Goal: Task Accomplishment & Management: Use online tool/utility

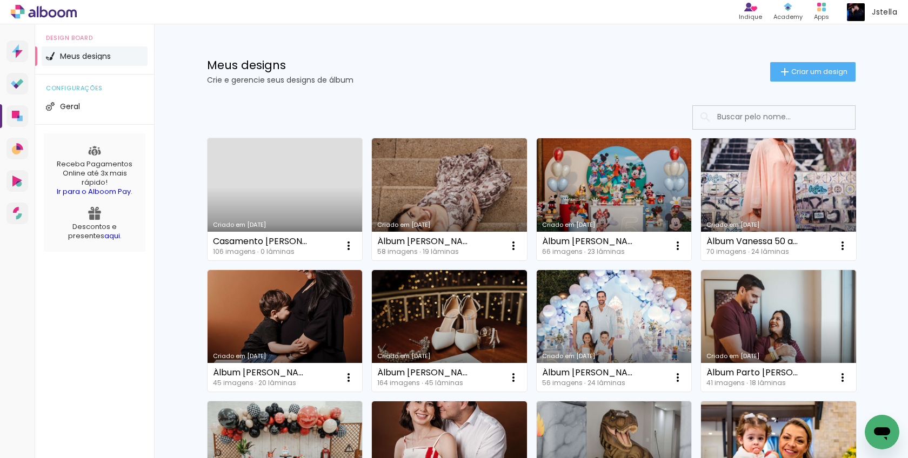
click at [281, 176] on link "Criado em [DATE]" at bounding box center [285, 199] width 155 height 122
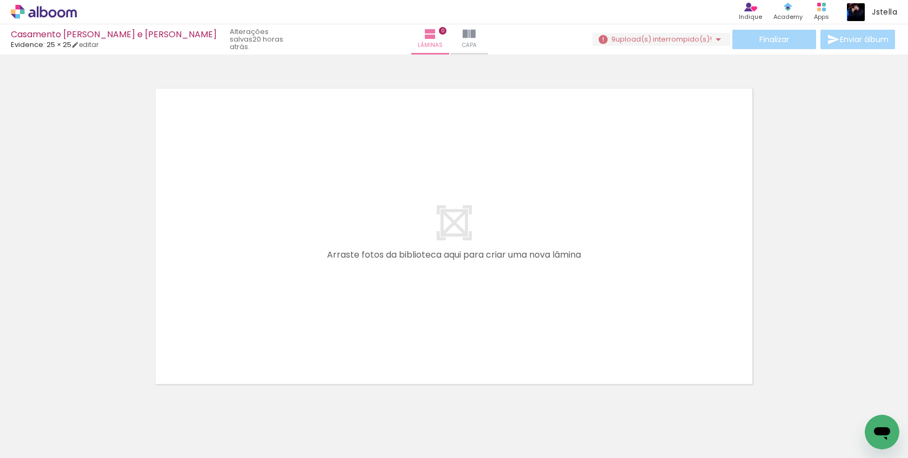
click at [662, 41] on span "upload(s) interrompido(s)!" at bounding box center [664, 39] width 96 height 10
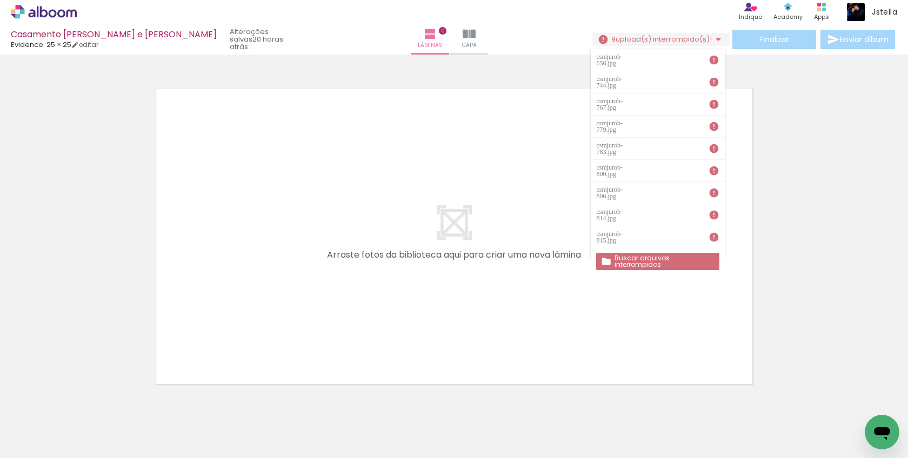
click at [0, 0] on slot "Buscar arquivos interrompidos" at bounding box center [0, 0] width 0 height 0
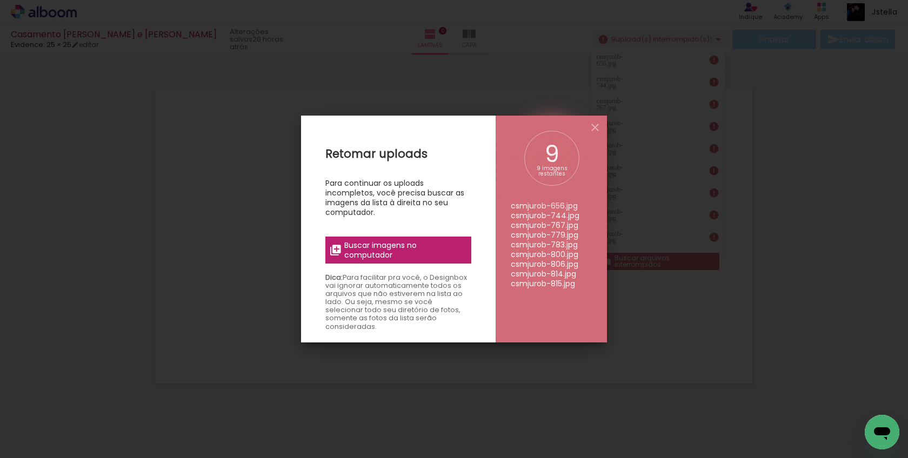
click at [401, 248] on span "Buscar imagens no computador" at bounding box center [404, 250] width 121 height 19
click at [0, 0] on input "file" at bounding box center [0, 0] width 0 height 0
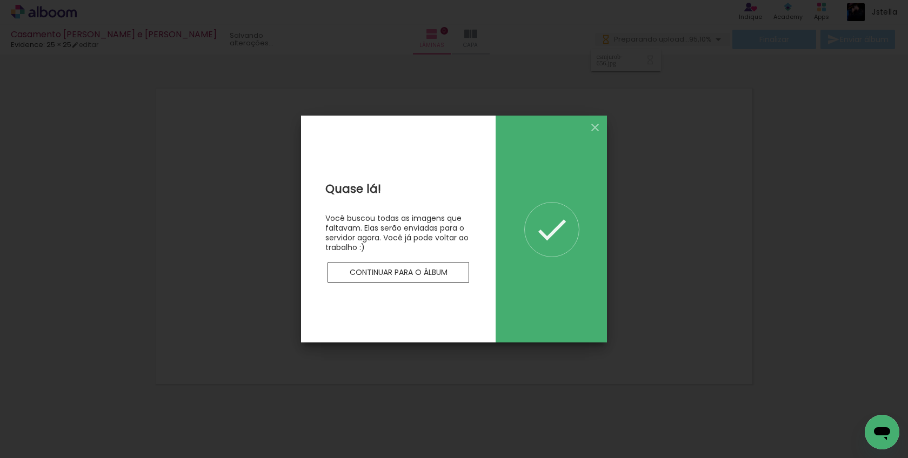
click at [0, 0] on slot "Continuar para o álbum" at bounding box center [0, 0] width 0 height 0
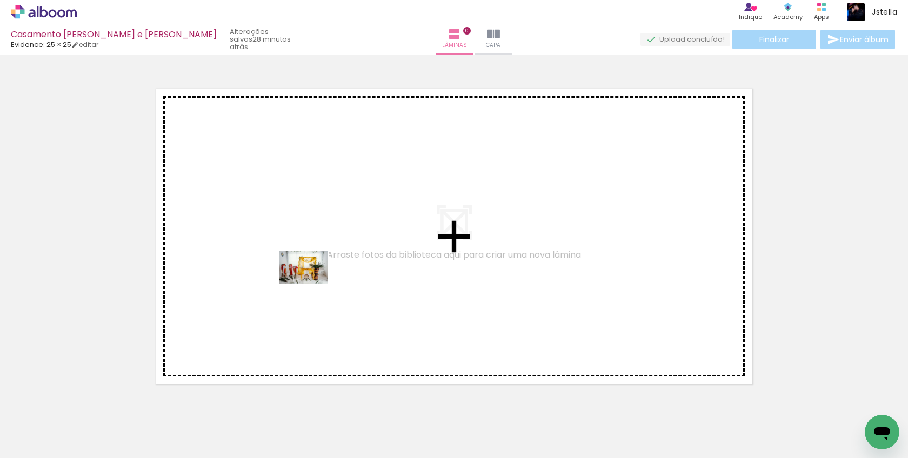
drag, startPoint x: 121, startPoint y: 428, endPoint x: 311, endPoint y: 284, distance: 238.5
click at [311, 284] on quentale-workspace at bounding box center [454, 229] width 908 height 458
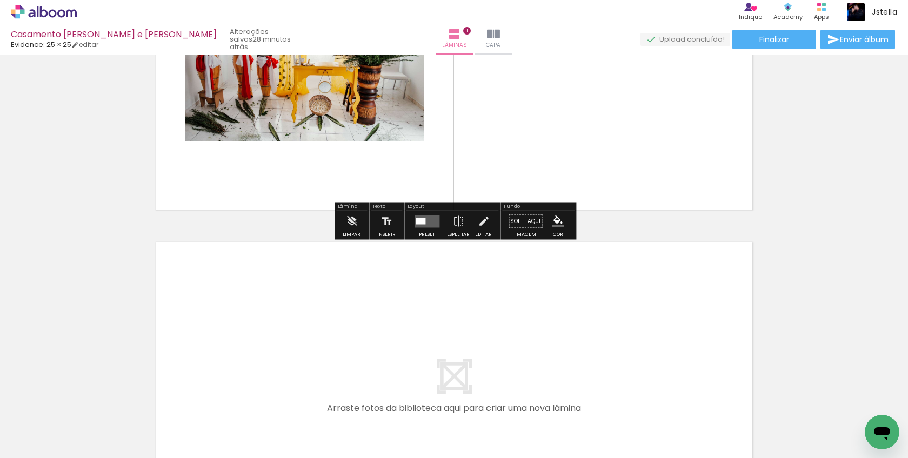
scroll to position [184, 0]
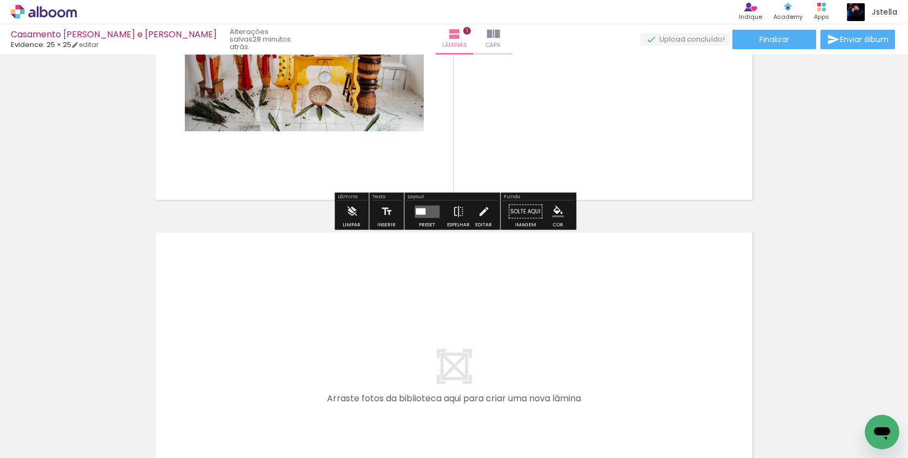
drag, startPoint x: 278, startPoint y: 362, endPoint x: 231, endPoint y: 383, distance: 51.5
click at [278, 361] on quentale-layouter at bounding box center [454, 380] width 602 height 301
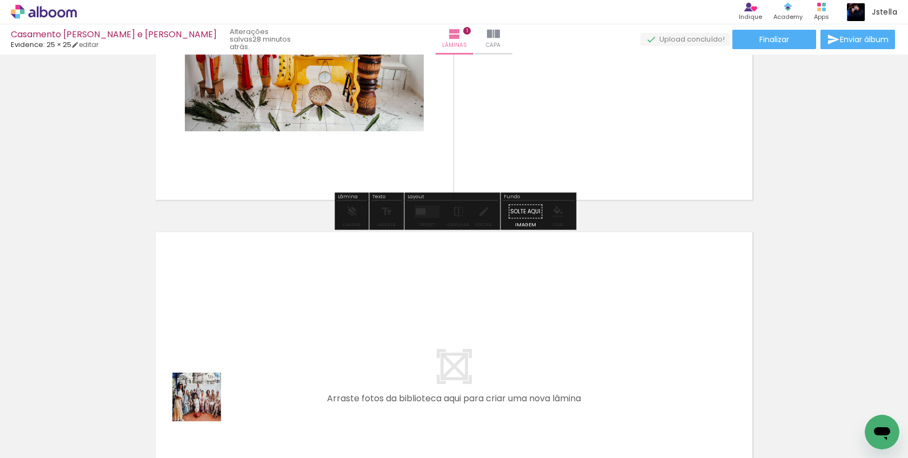
drag, startPoint x: 177, startPoint y: 417, endPoint x: 309, endPoint y: 348, distance: 149.0
click at [309, 348] on quentale-workspace at bounding box center [454, 229] width 908 height 458
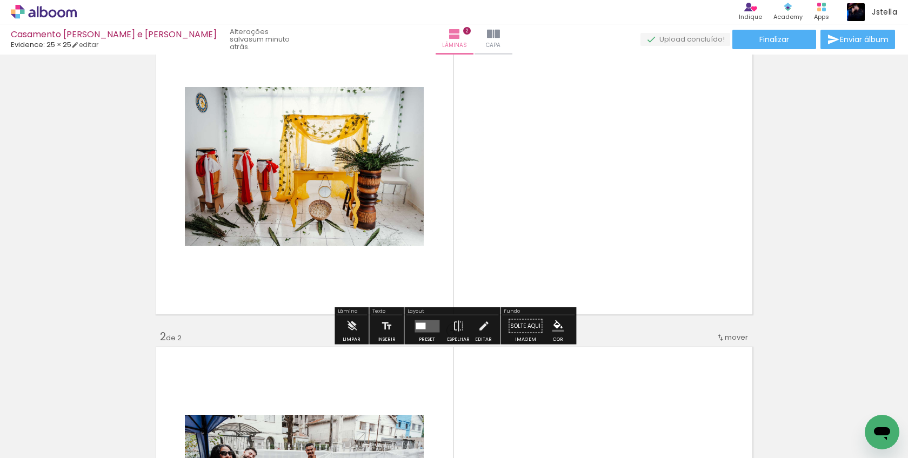
scroll to position [72, 0]
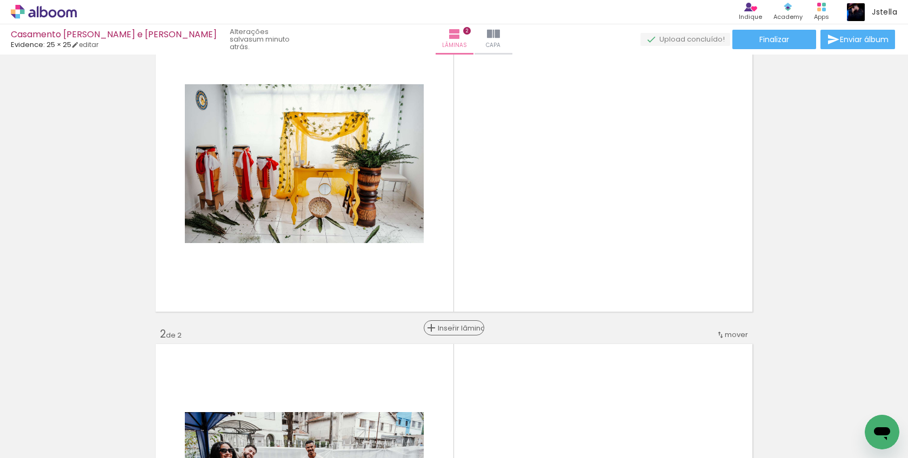
click at [454, 325] on span "Inserir lâmina" at bounding box center [459, 328] width 42 height 7
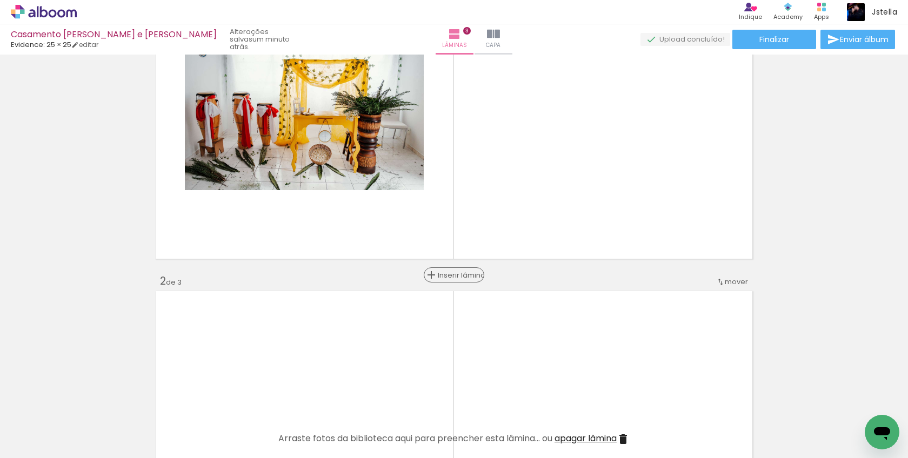
scroll to position [127, 0]
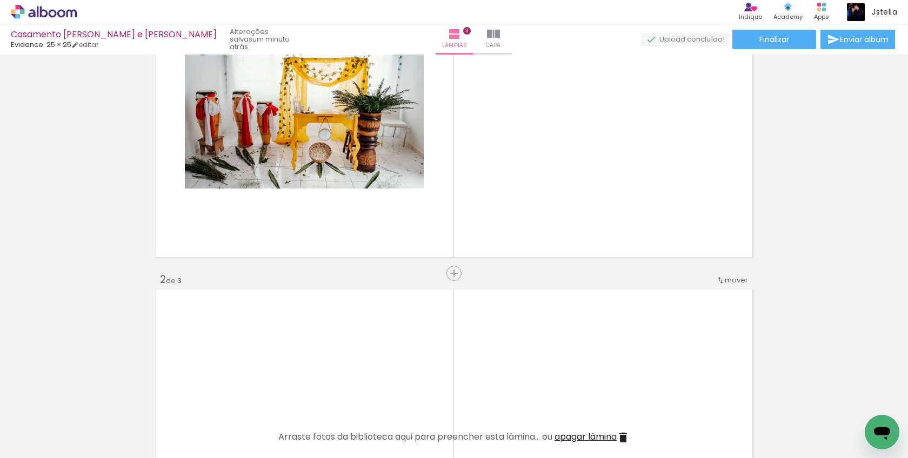
click at [360, 427] on div at bounding box center [351, 422] width 54 height 36
click at [401, 426] on div at bounding box center [411, 422] width 54 height 36
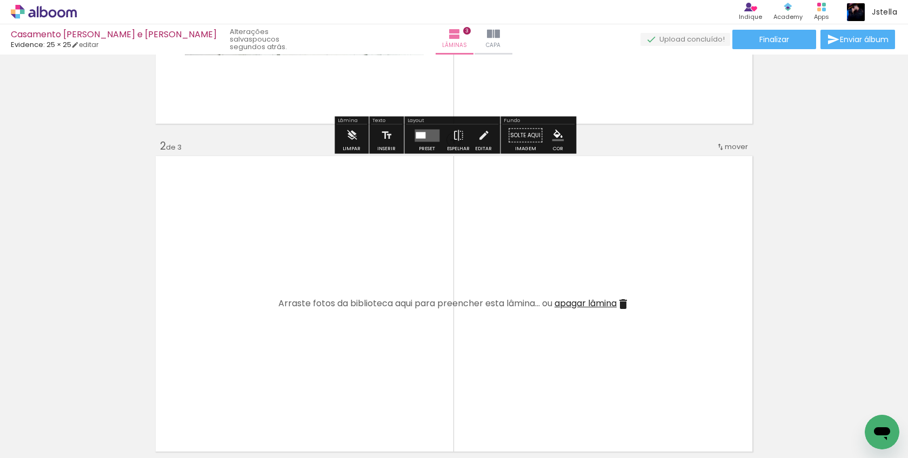
scroll to position [262, 0]
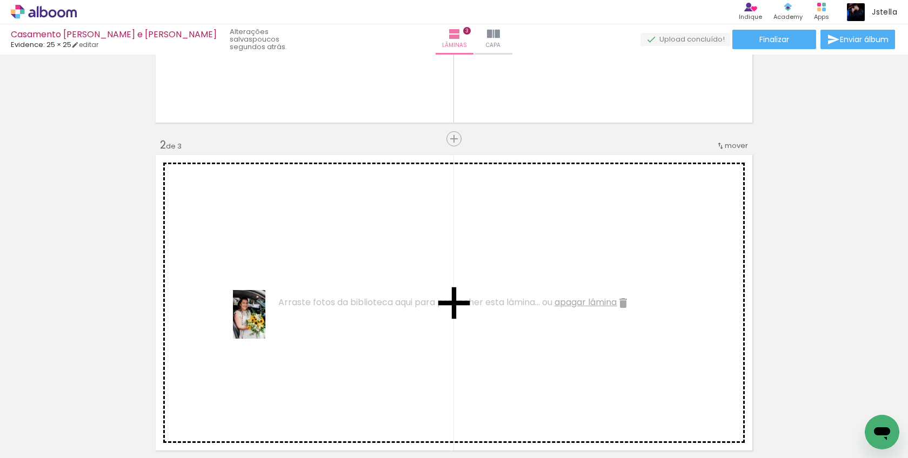
drag, startPoint x: 238, startPoint y: 421, endPoint x: 265, endPoint y: 323, distance: 102.2
click at [265, 323] on quentale-workspace at bounding box center [454, 229] width 908 height 458
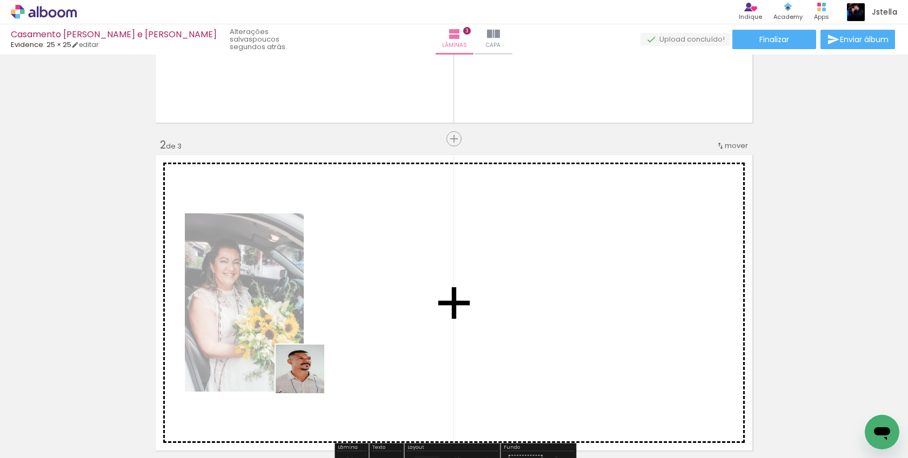
drag, startPoint x: 287, startPoint y: 418, endPoint x: 343, endPoint y: 325, distance: 109.1
click at [343, 325] on quentale-workspace at bounding box center [454, 229] width 908 height 458
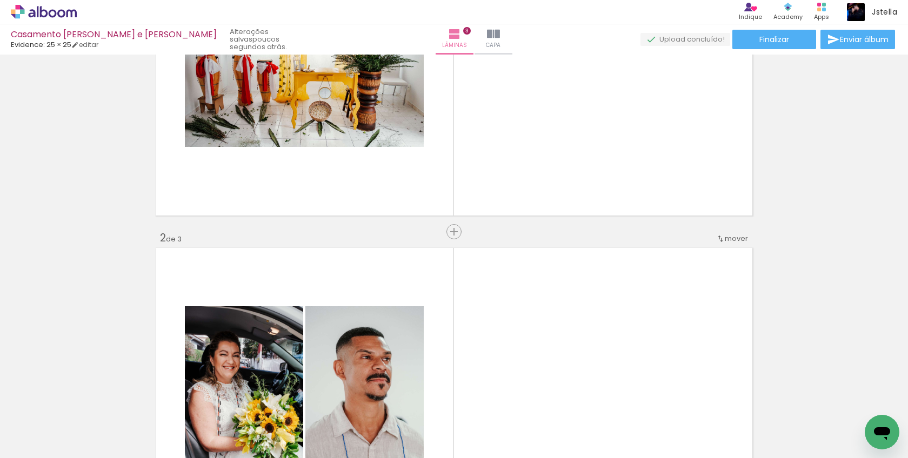
scroll to position [168, 0]
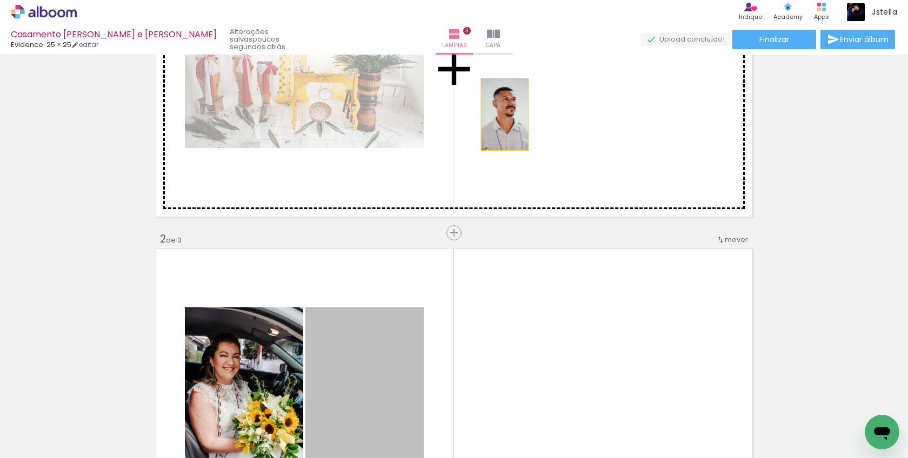
drag, startPoint x: 366, startPoint y: 353, endPoint x: 289, endPoint y: 333, distance: 79.9
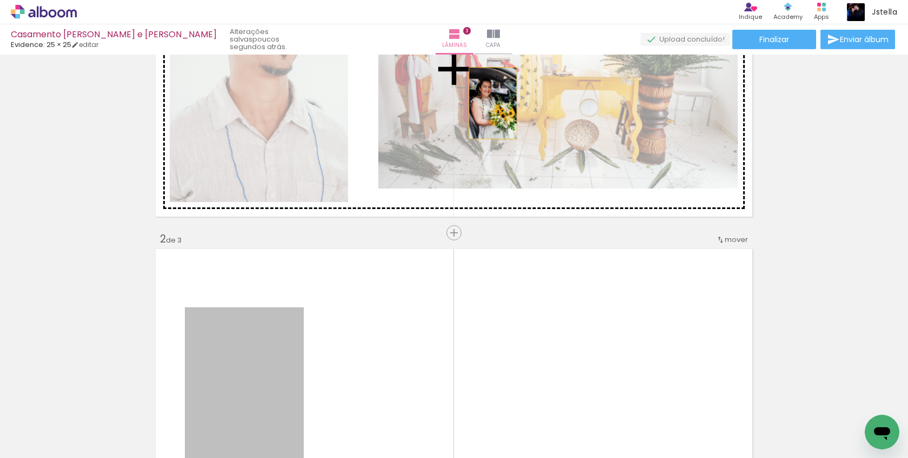
drag, startPoint x: 268, startPoint y: 358, endPoint x: 493, endPoint y: 103, distance: 340.1
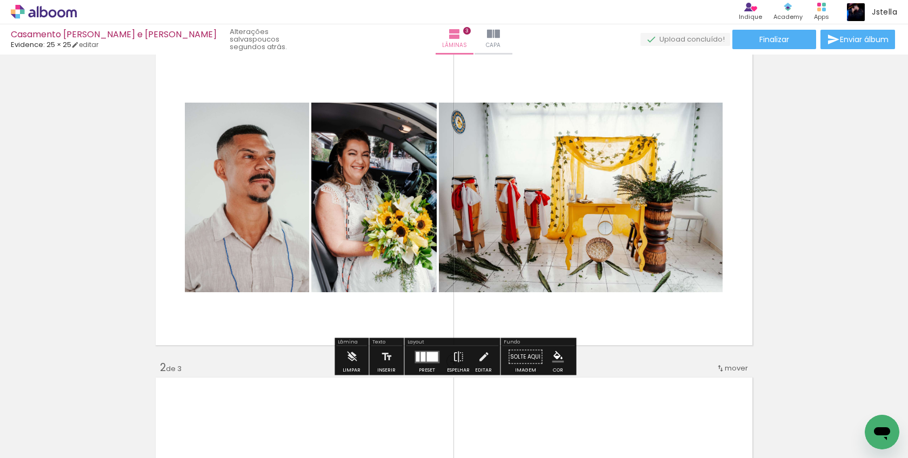
scroll to position [38, 0]
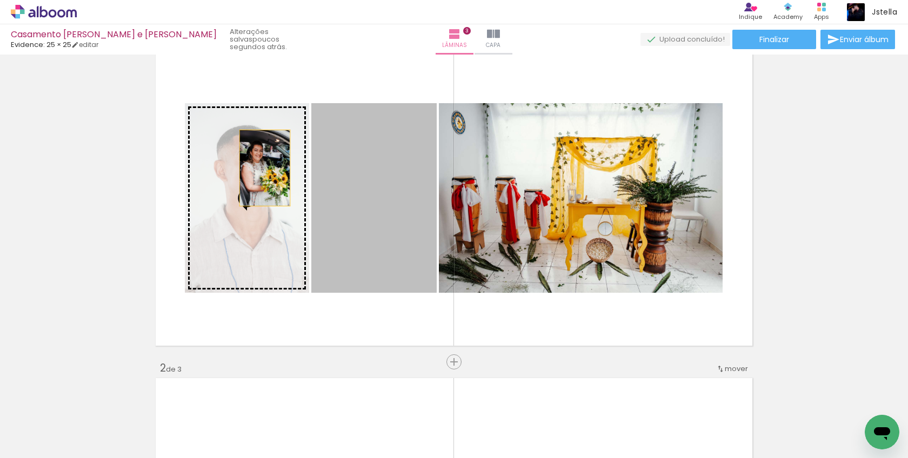
drag, startPoint x: 394, startPoint y: 180, endPoint x: 265, endPoint y: 168, distance: 129.7
click at [0, 0] on slot at bounding box center [0, 0] width 0 height 0
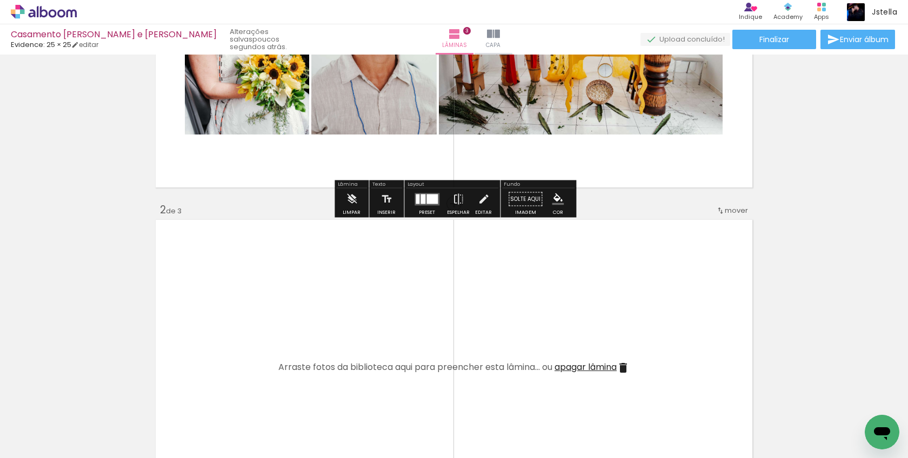
scroll to position [159, 0]
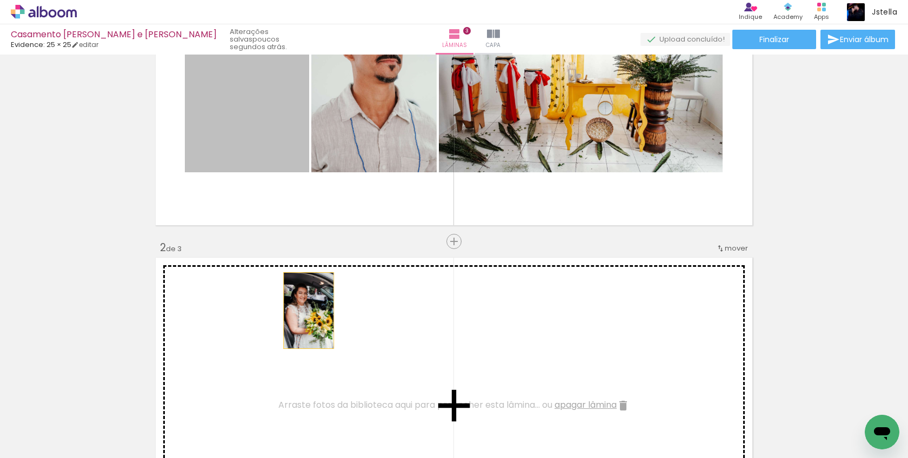
drag, startPoint x: 278, startPoint y: 130, endPoint x: 309, endPoint y: 311, distance: 184.2
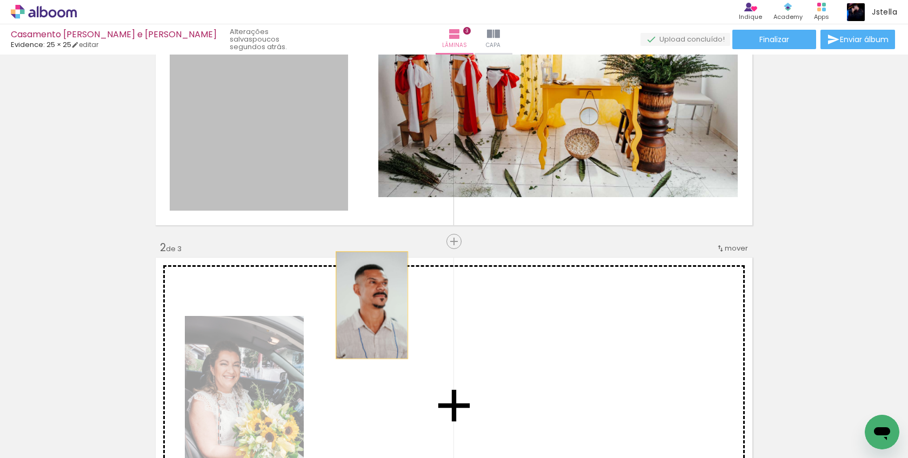
drag, startPoint x: 295, startPoint y: 134, endPoint x: 372, endPoint y: 305, distance: 188.5
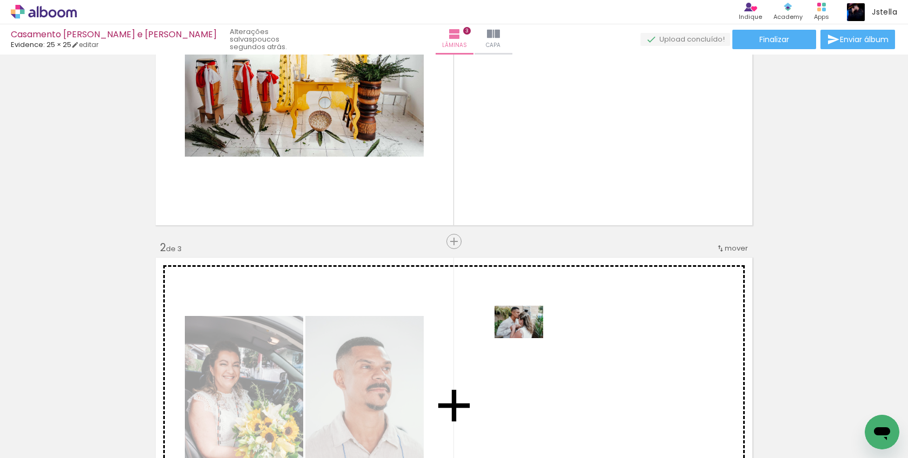
drag, startPoint x: 361, startPoint y: 418, endPoint x: 527, endPoint y: 338, distance: 184.5
click at [527, 338] on quentale-workspace at bounding box center [454, 229] width 908 height 458
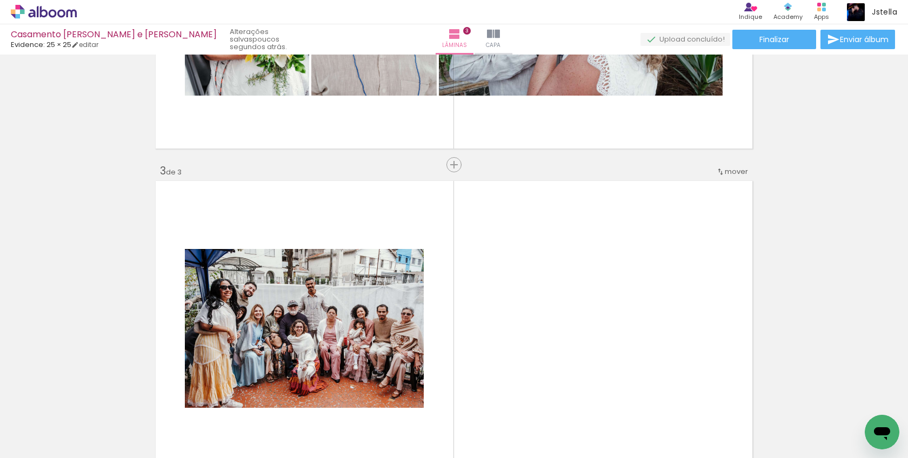
scroll to position [555, 0]
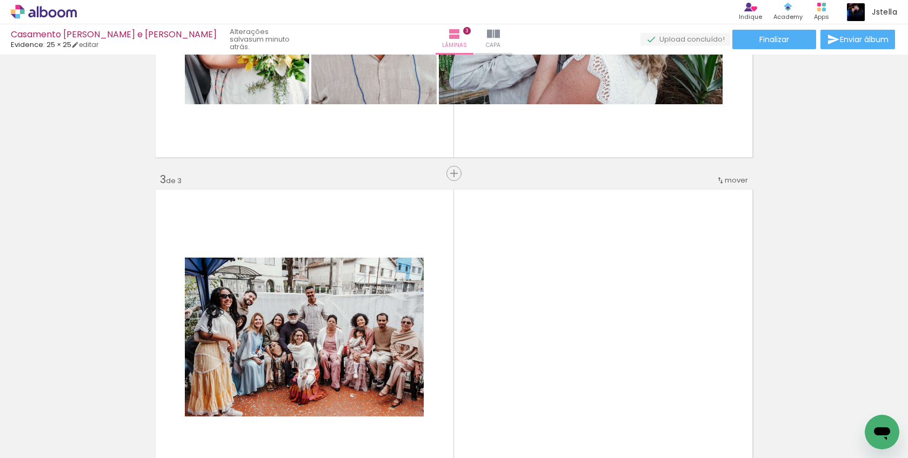
click at [115, 423] on div at bounding box center [109, 422] width 54 height 36
click at [171, 426] on div at bounding box center [169, 422] width 54 height 36
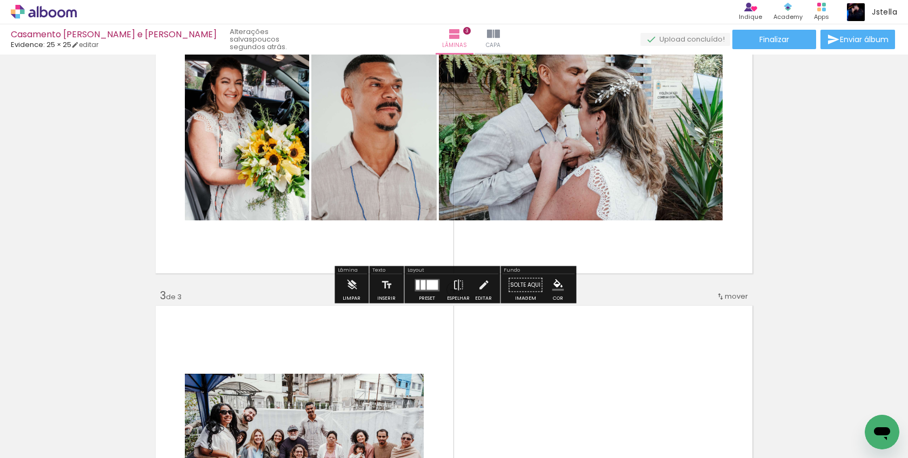
scroll to position [453, 0]
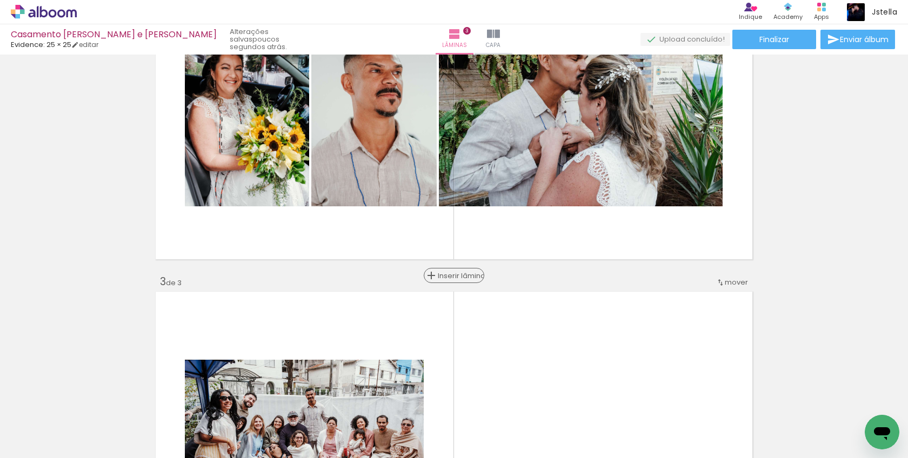
click at [453, 277] on span "Inserir lâmina" at bounding box center [459, 276] width 42 height 7
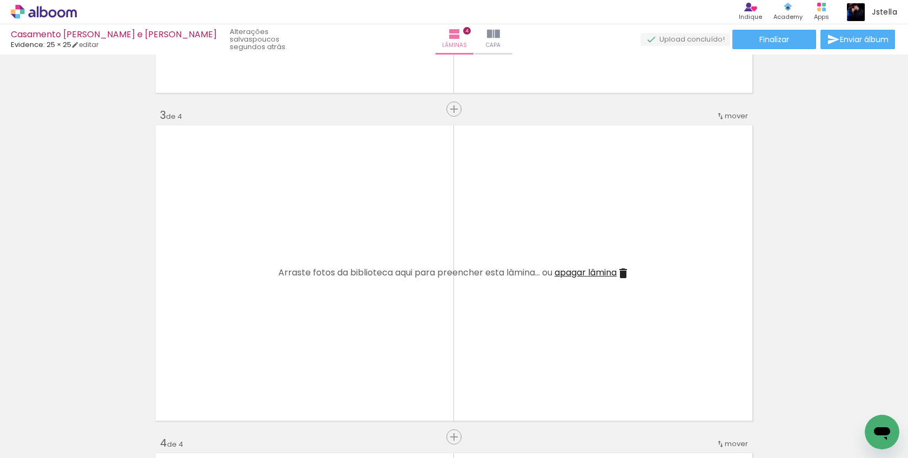
scroll to position [621, 0]
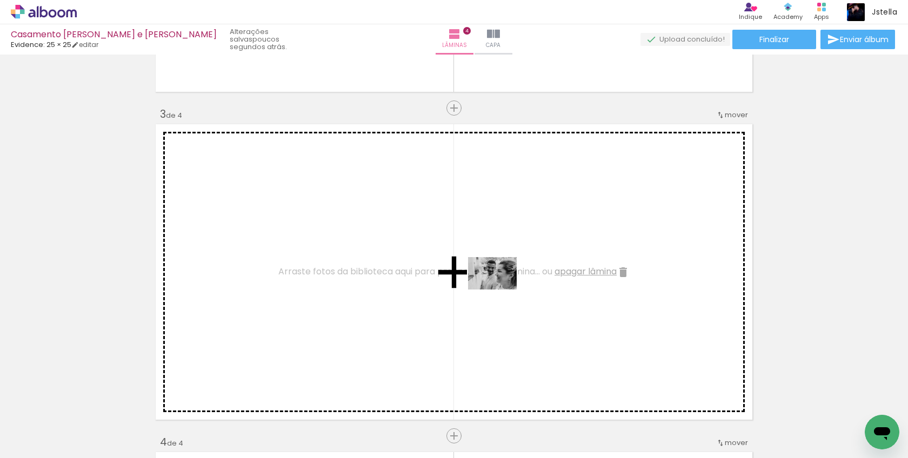
drag, startPoint x: 482, startPoint y: 422, endPoint x: 501, endPoint y: 290, distance: 133.3
click at [501, 290] on quentale-workspace at bounding box center [454, 229] width 908 height 458
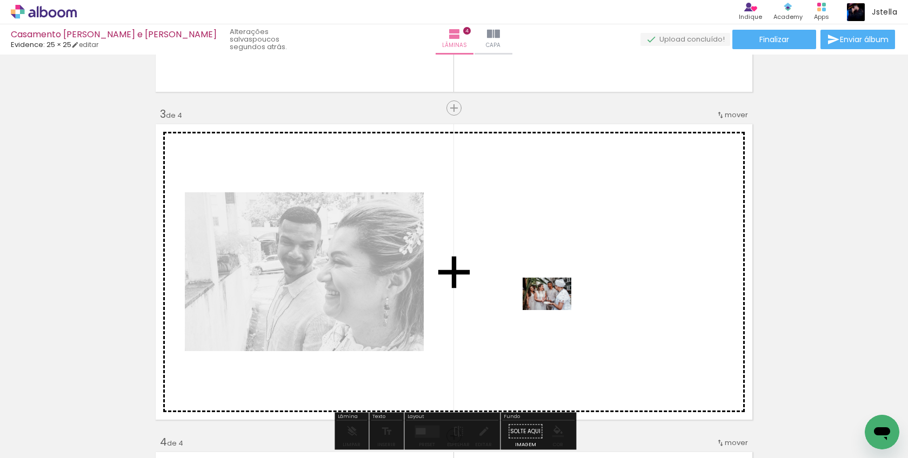
drag, startPoint x: 539, startPoint y: 429, endPoint x: 555, endPoint y: 310, distance: 120.1
click at [555, 310] on quentale-workspace at bounding box center [454, 229] width 908 height 458
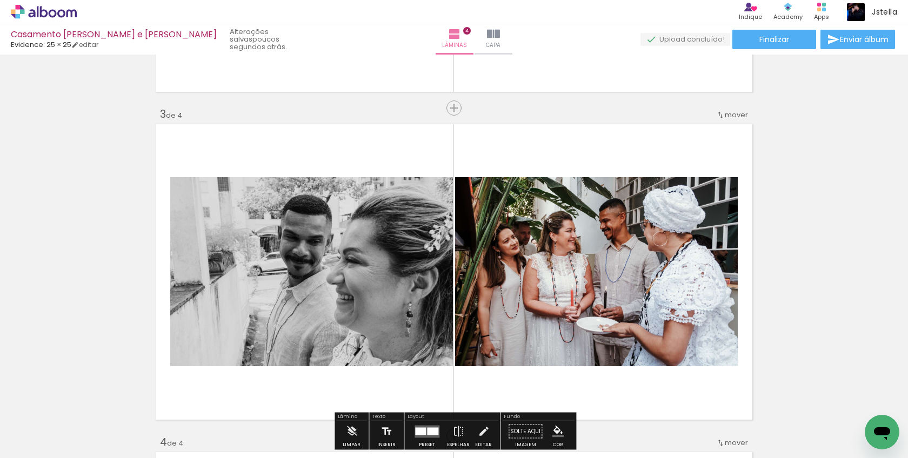
click at [0, 0] on slot "P&B" at bounding box center [0, 0] width 0 height 0
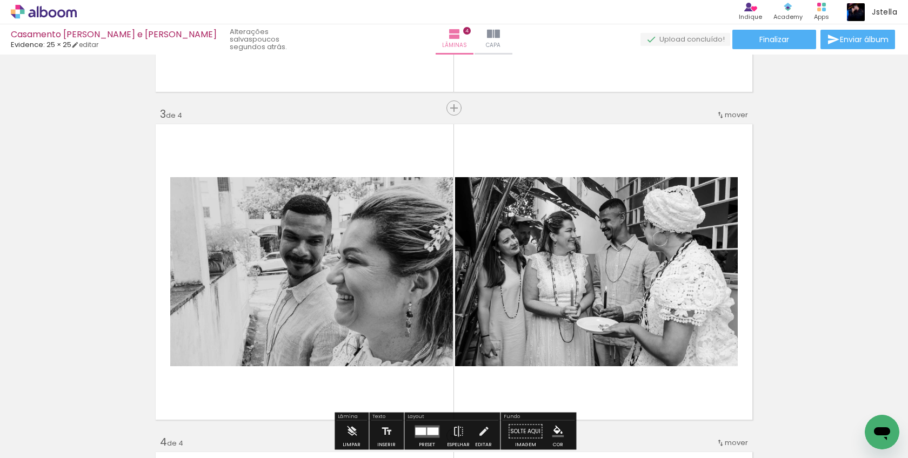
click at [0, 0] on slot "P&B" at bounding box center [0, 0] width 0 height 0
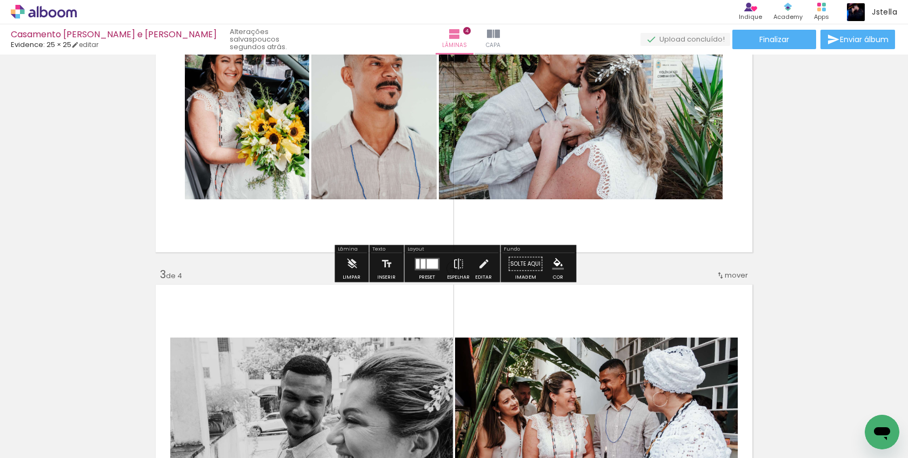
scroll to position [477, 0]
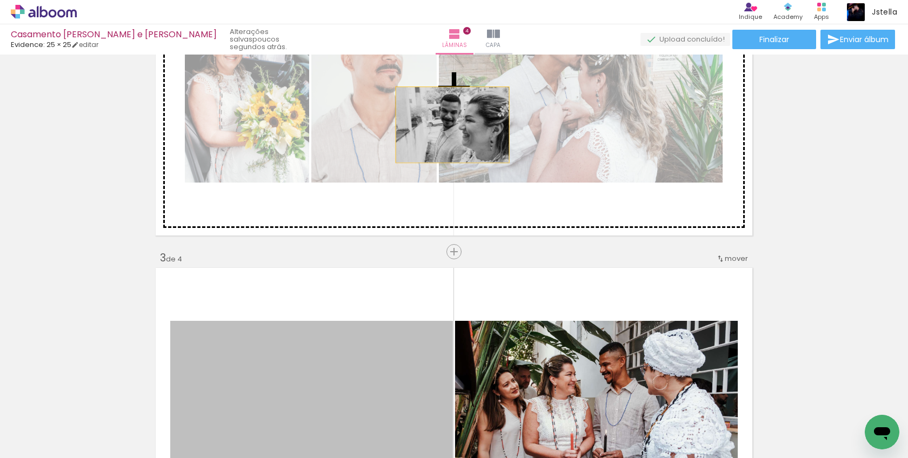
drag, startPoint x: 397, startPoint y: 358, endPoint x: 535, endPoint y: 9, distance: 375.5
click at [453, 125] on div "Inserir lâmina 1 de 4 Inserir lâmina 2 de 4 Inserir lâmina 3 de 4 Inserir lâmin…" at bounding box center [454, 403] width 908 height 1642
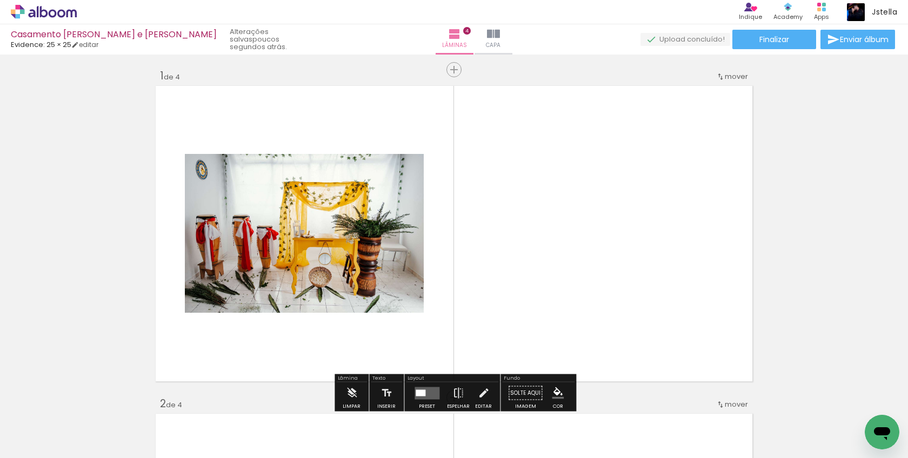
scroll to position [0, 0]
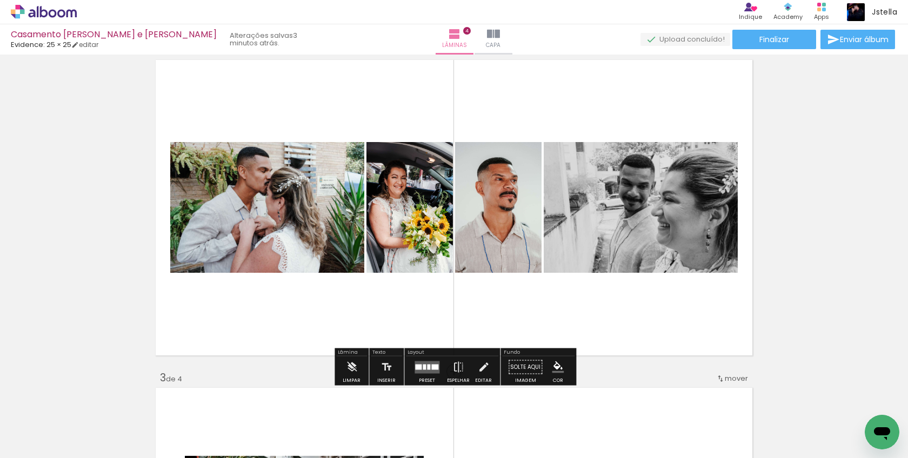
scroll to position [358, 0]
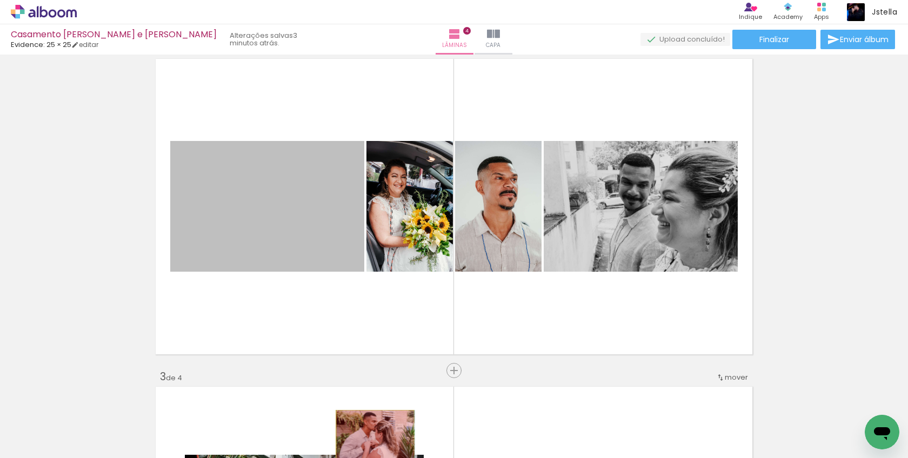
drag, startPoint x: 304, startPoint y: 229, endPoint x: 375, endPoint y: 437, distance: 219.4
click at [375, 437] on quentale-workspace at bounding box center [454, 229] width 908 height 458
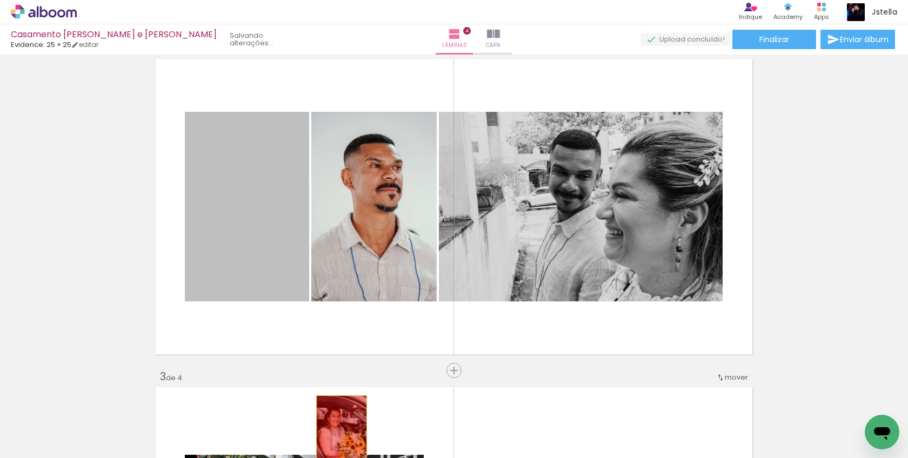
drag, startPoint x: 280, startPoint y: 225, endPoint x: 342, endPoint y: 434, distance: 217.8
click at [342, 434] on quentale-workspace at bounding box center [454, 229] width 908 height 458
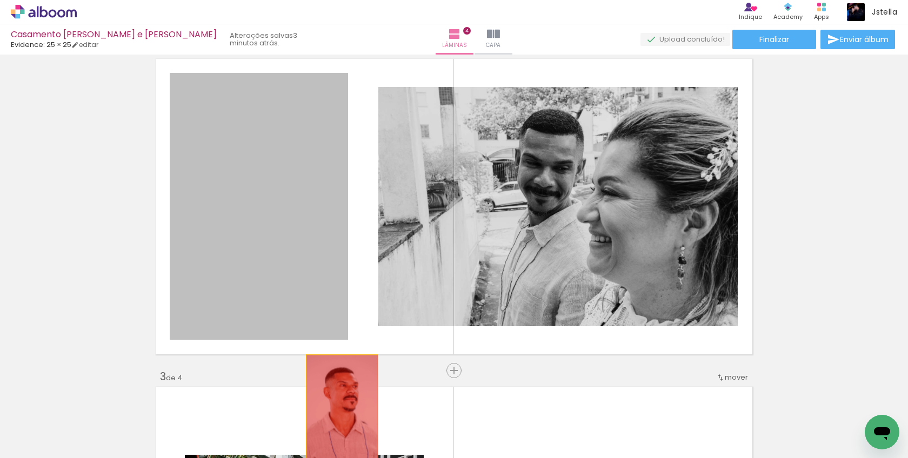
drag, startPoint x: 268, startPoint y: 254, endPoint x: 342, endPoint y: 409, distance: 171.9
click at [342, 409] on quentale-workspace at bounding box center [454, 229] width 908 height 458
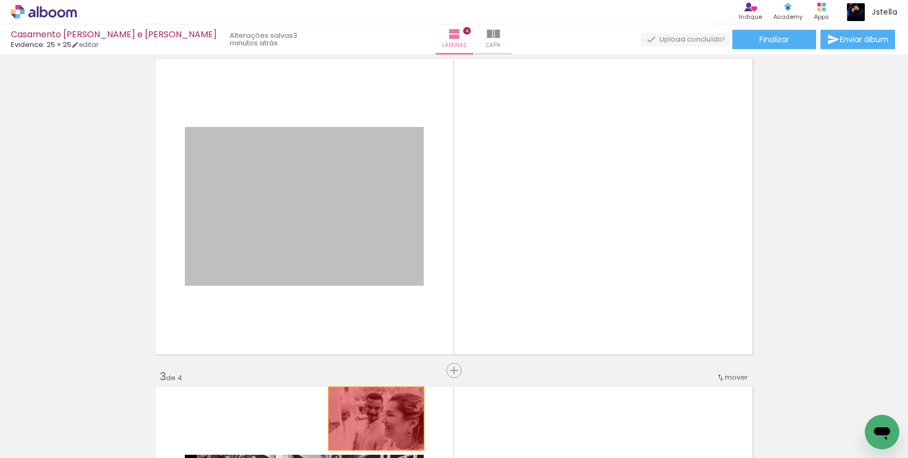
drag, startPoint x: 342, startPoint y: 215, endPoint x: 375, endPoint y: 421, distance: 209.1
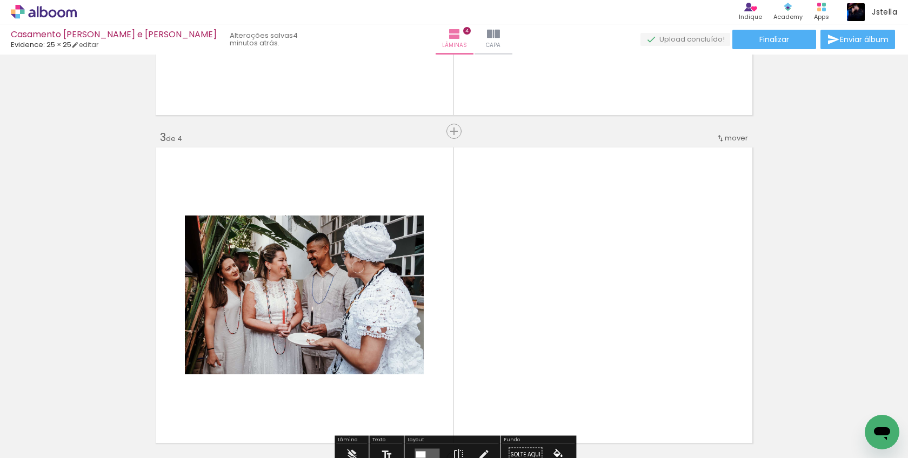
scroll to position [647, 0]
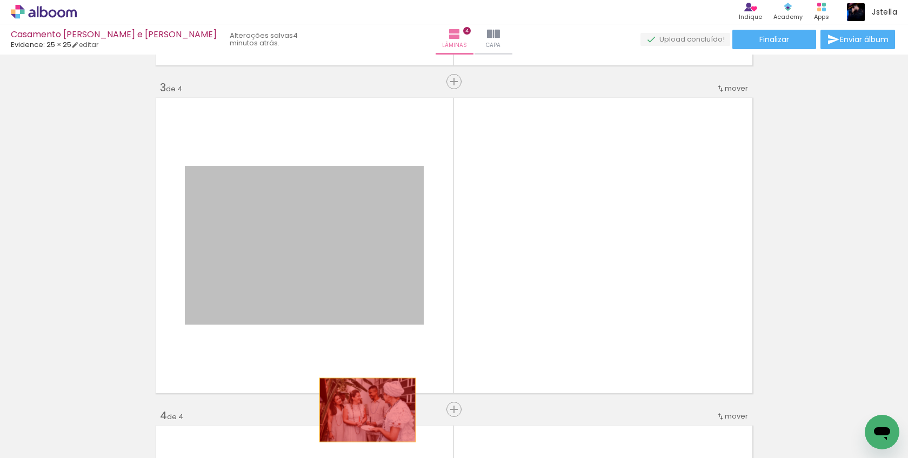
drag, startPoint x: 325, startPoint y: 265, endPoint x: 368, endPoint y: 411, distance: 152.0
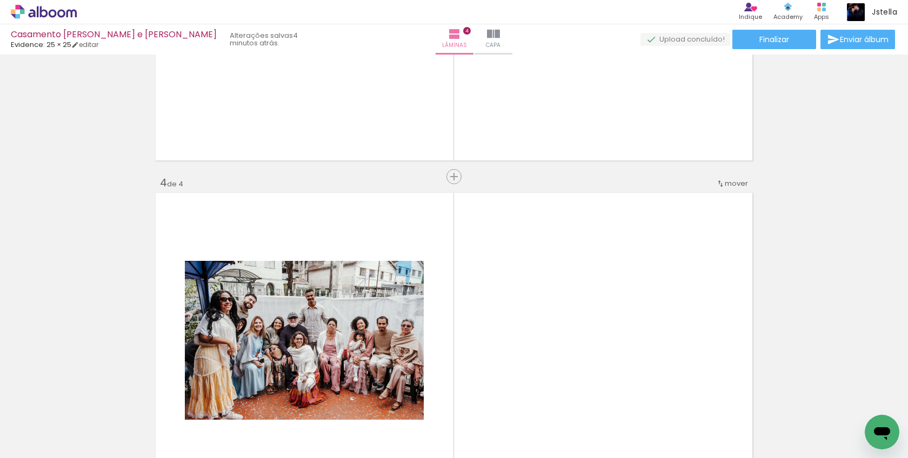
scroll to position [881, 0]
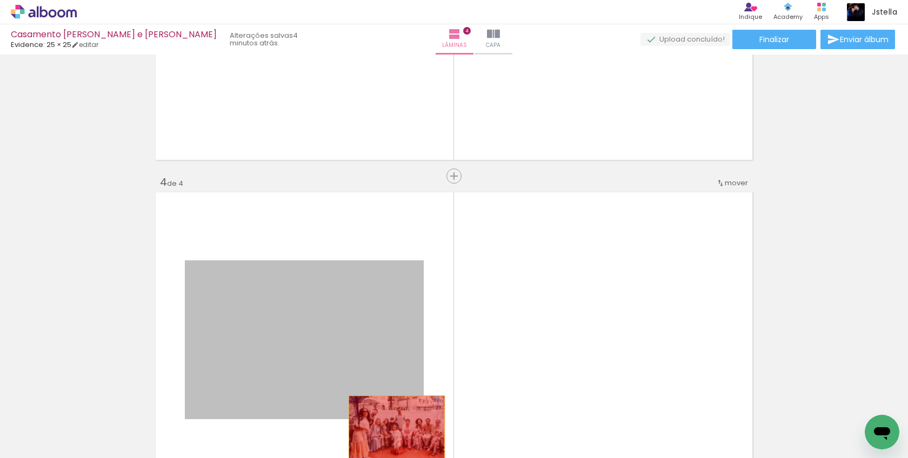
drag, startPoint x: 357, startPoint y: 326, endPoint x: 396, endPoint y: 429, distance: 110.4
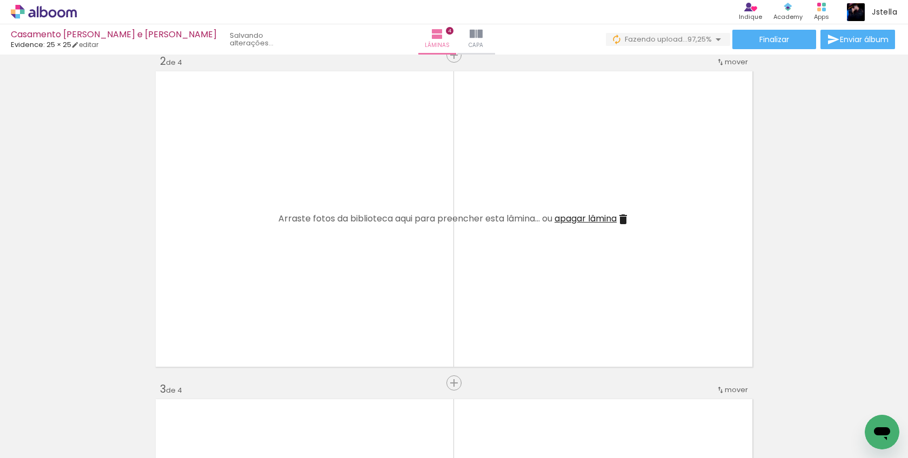
scroll to position [347, 0]
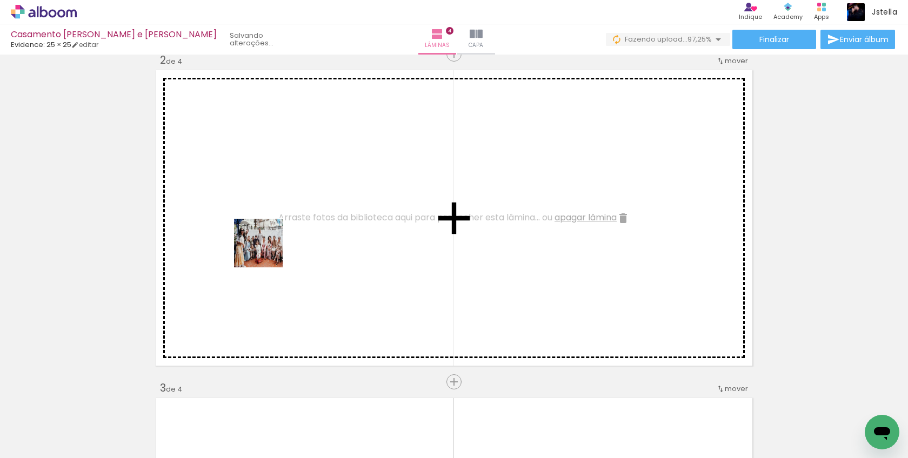
drag, startPoint x: 182, startPoint y: 423, endPoint x: 265, endPoint y: 300, distance: 148.3
click at [267, 251] on quentale-workspace at bounding box center [454, 229] width 908 height 458
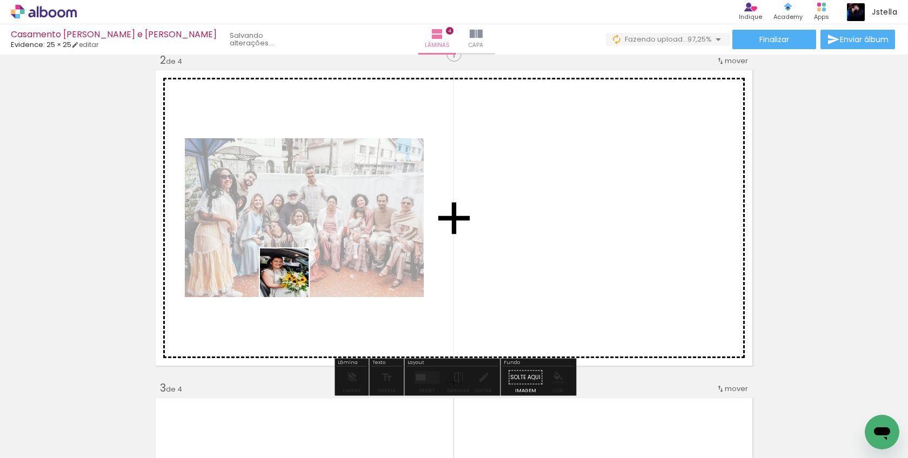
drag, startPoint x: 243, startPoint y: 413, endPoint x: 293, endPoint y: 281, distance: 141.0
click at [293, 281] on quentale-workspace at bounding box center [454, 229] width 908 height 458
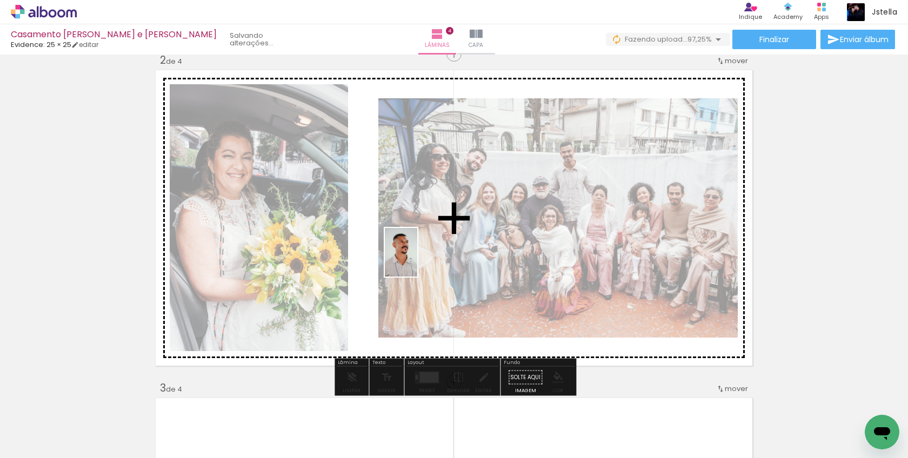
drag, startPoint x: 302, startPoint y: 421, endPoint x: 417, endPoint y: 261, distance: 197.2
click at [417, 261] on quentale-workspace at bounding box center [454, 229] width 908 height 458
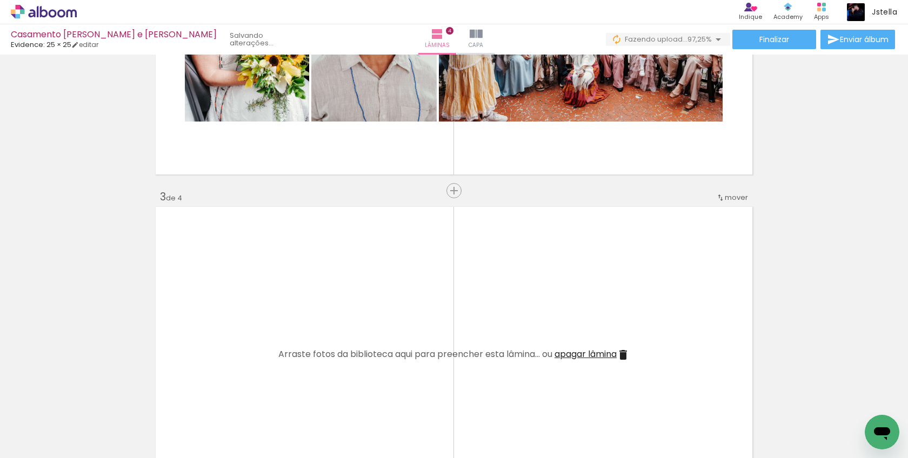
scroll to position [542, 0]
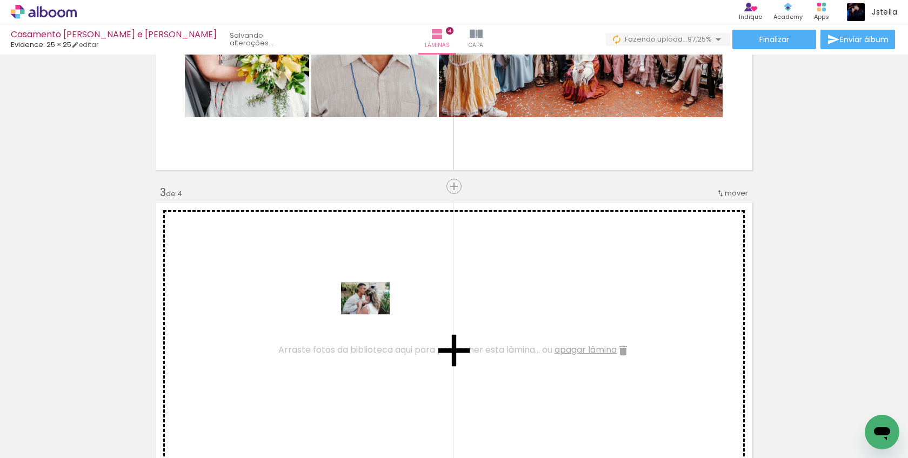
drag, startPoint x: 365, startPoint y: 425, endPoint x: 374, endPoint y: 315, distance: 110.6
click at [374, 315] on quentale-workspace at bounding box center [454, 229] width 908 height 458
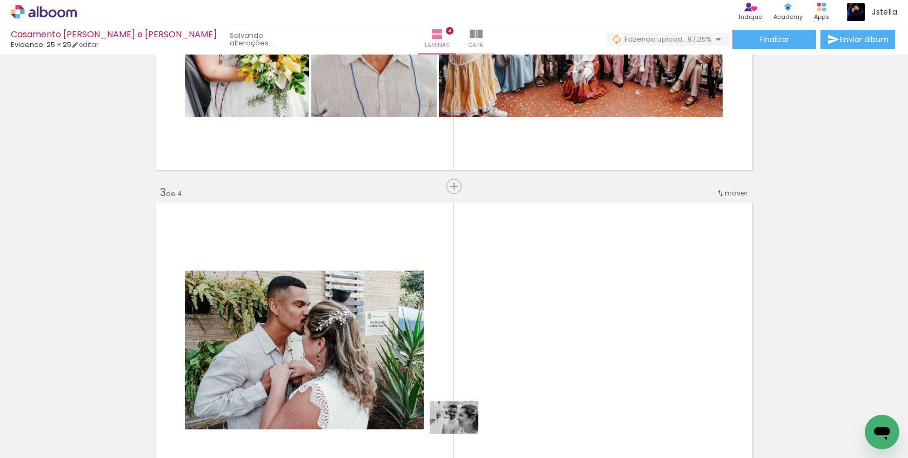
drag, startPoint x: 471, startPoint y: 427, endPoint x: 462, endPoint y: 434, distance: 11.1
click at [462, 434] on div at bounding box center [472, 422] width 54 height 36
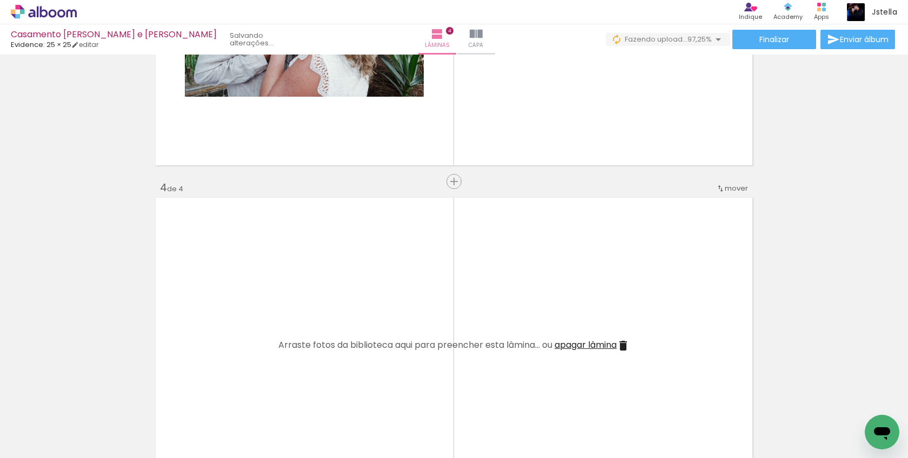
scroll to position [876, 0]
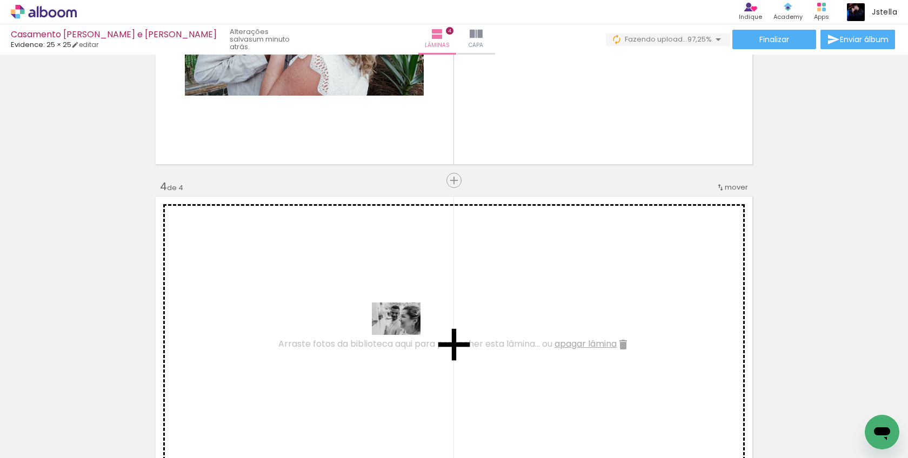
drag, startPoint x: 464, startPoint y: 423, endPoint x: 404, endPoint y: 335, distance: 106.6
click at [404, 335] on quentale-workspace at bounding box center [454, 229] width 908 height 458
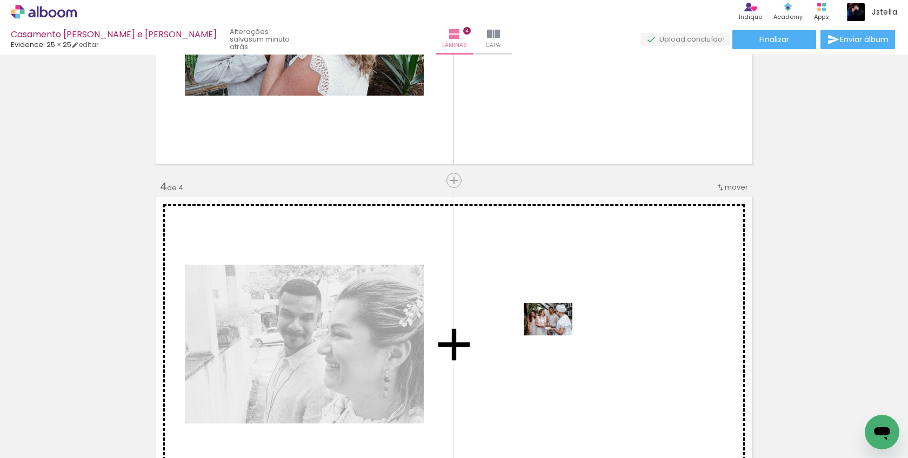
drag, startPoint x: 521, startPoint y: 416, endPoint x: 552, endPoint y: 348, distance: 75.5
click at [552, 348] on quentale-workspace at bounding box center [454, 229] width 908 height 458
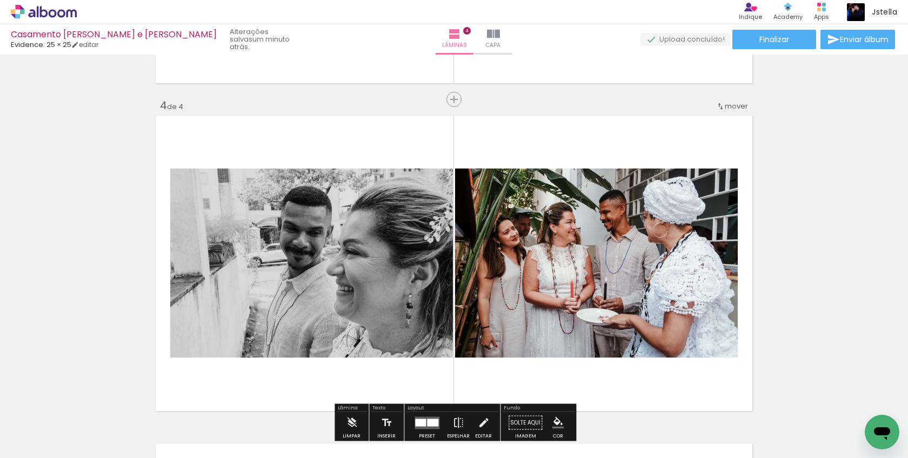
scroll to position [960, 0]
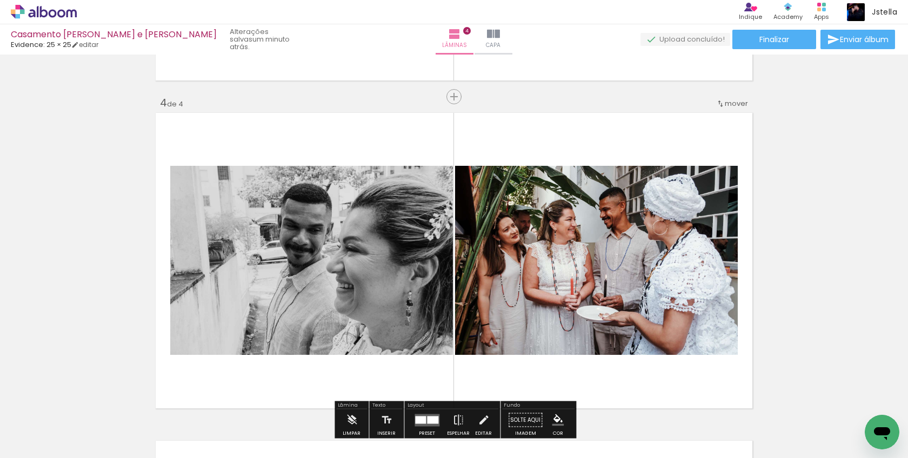
click at [0, 0] on slot "P&B" at bounding box center [0, 0] width 0 height 0
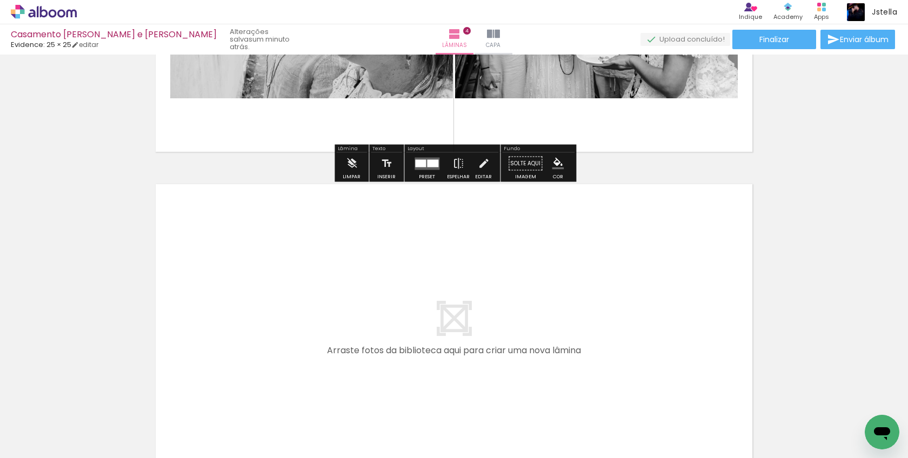
scroll to position [1236, 0]
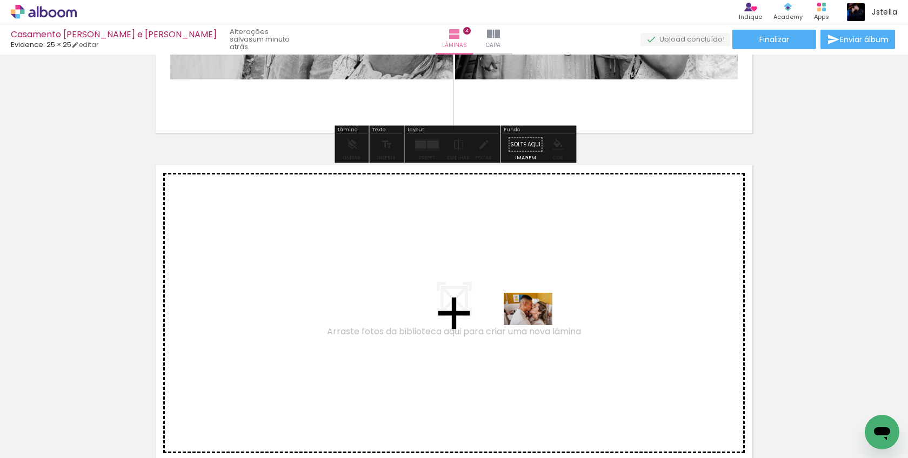
drag, startPoint x: 592, startPoint y: 418, endPoint x: 536, endPoint y: 325, distance: 107.7
click at [536, 325] on quentale-workspace at bounding box center [454, 229] width 908 height 458
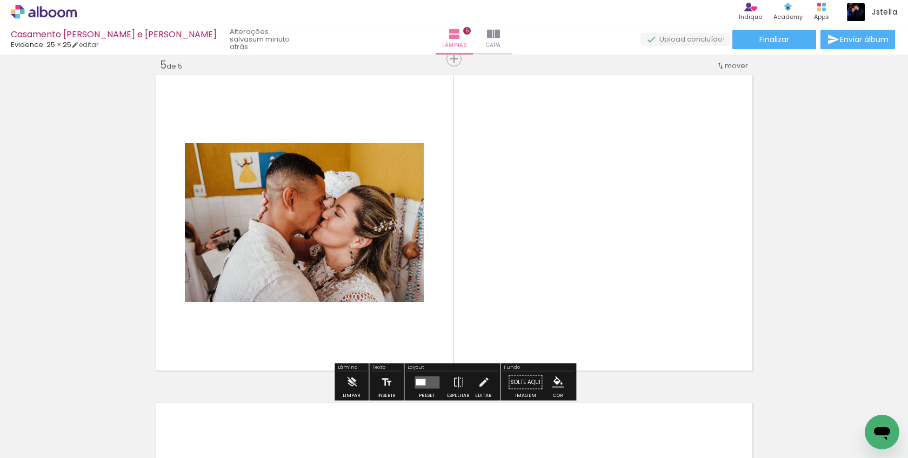
scroll to position [1319, 0]
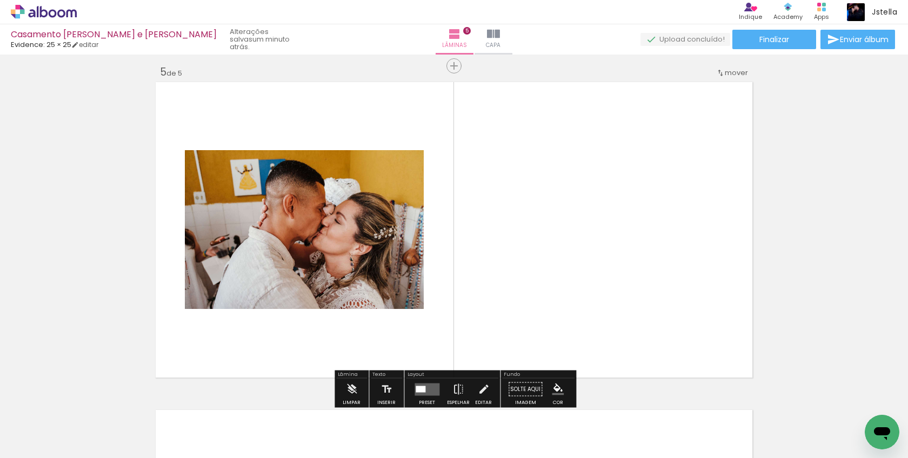
click at [0, 0] on slot "P&B" at bounding box center [0, 0] width 0 height 0
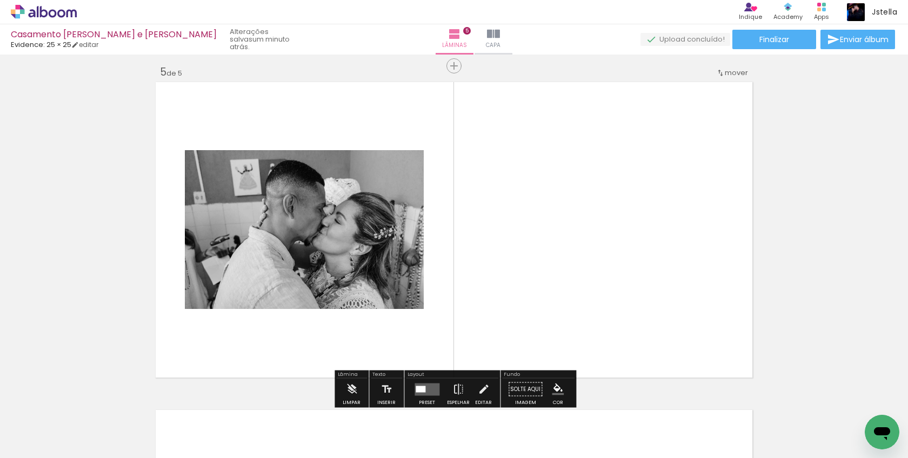
click at [0, 0] on slot "P&B" at bounding box center [0, 0] width 0 height 0
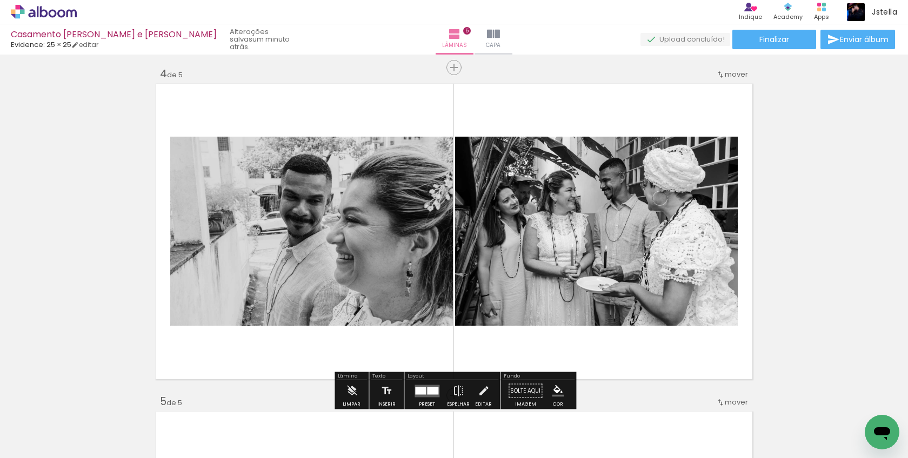
scroll to position [970, 0]
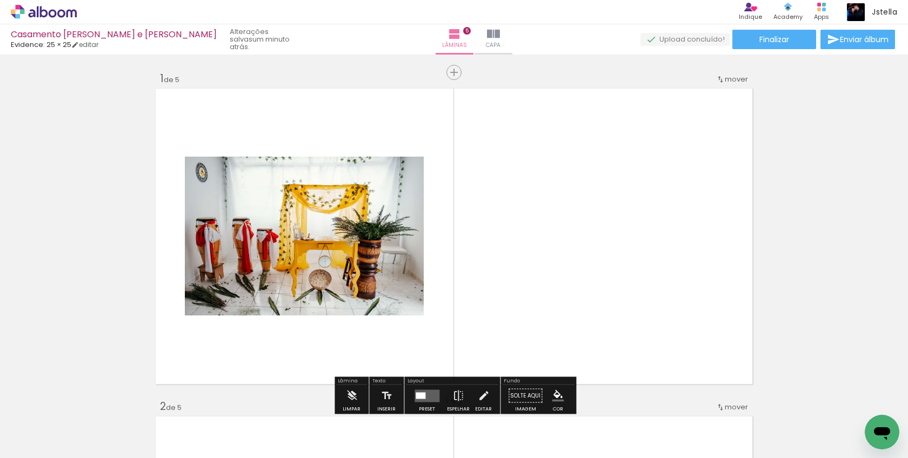
scroll to position [0, 5784]
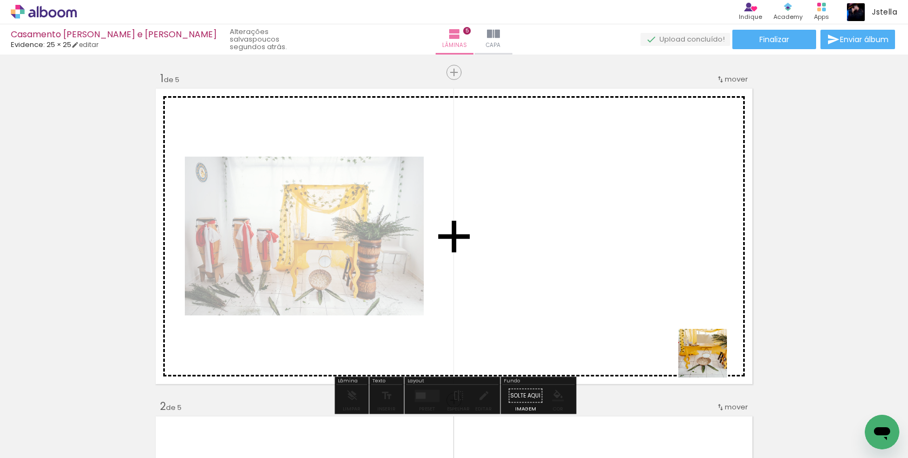
drag, startPoint x: 756, startPoint y: 426, endPoint x: 686, endPoint y: 317, distance: 129.6
click at [686, 317] on quentale-workspace at bounding box center [454, 229] width 908 height 458
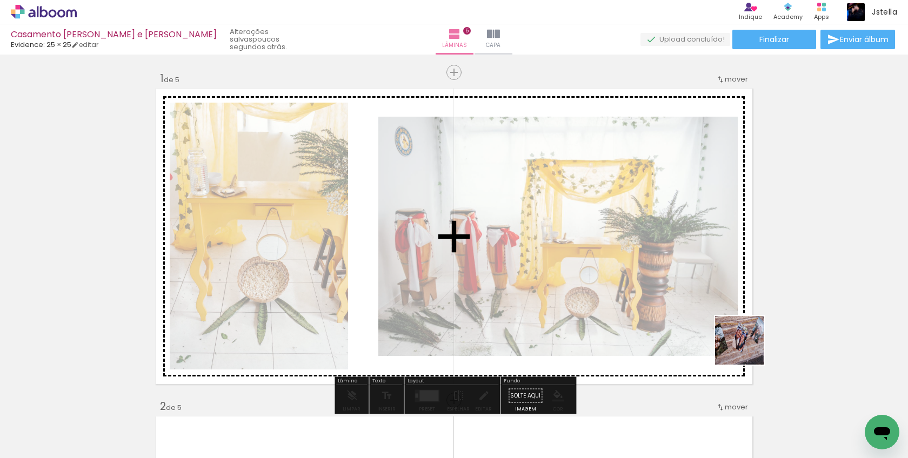
drag, startPoint x: 850, startPoint y: 417, endPoint x: 723, endPoint y: 320, distance: 160.0
click at [723, 321] on quentale-workspace at bounding box center [454, 229] width 908 height 458
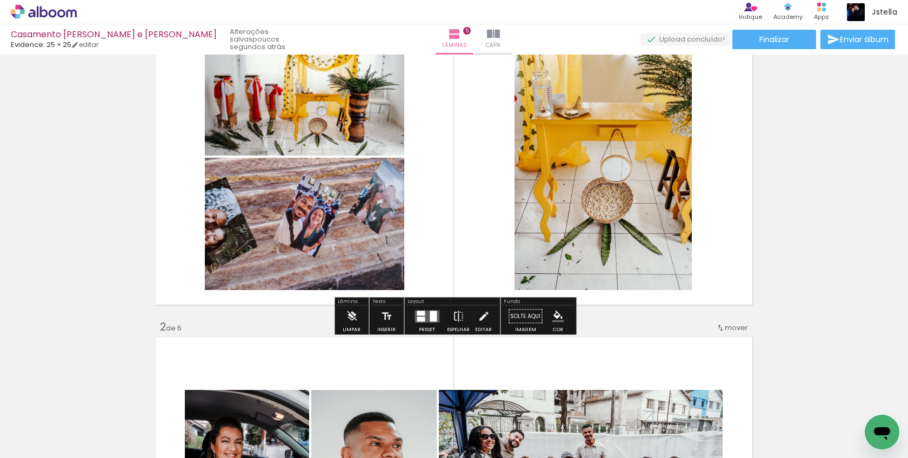
scroll to position [80, 0]
click at [431, 313] on div at bounding box center [433, 315] width 7 height 11
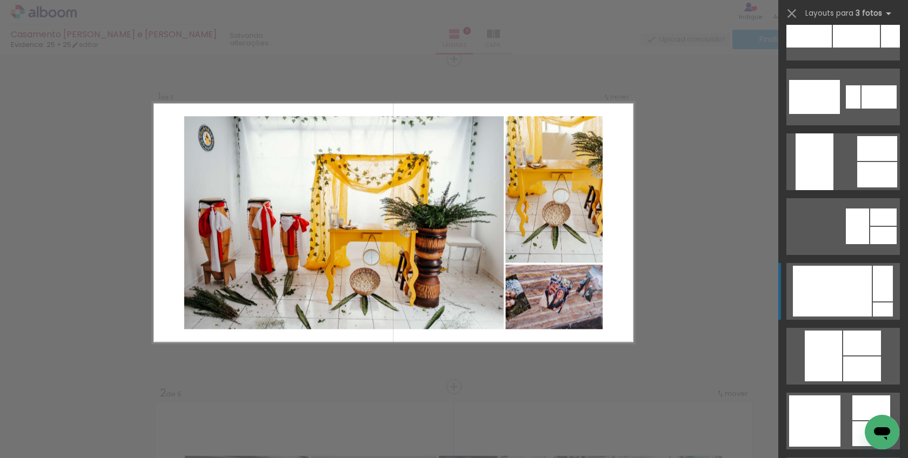
scroll to position [1464, 0]
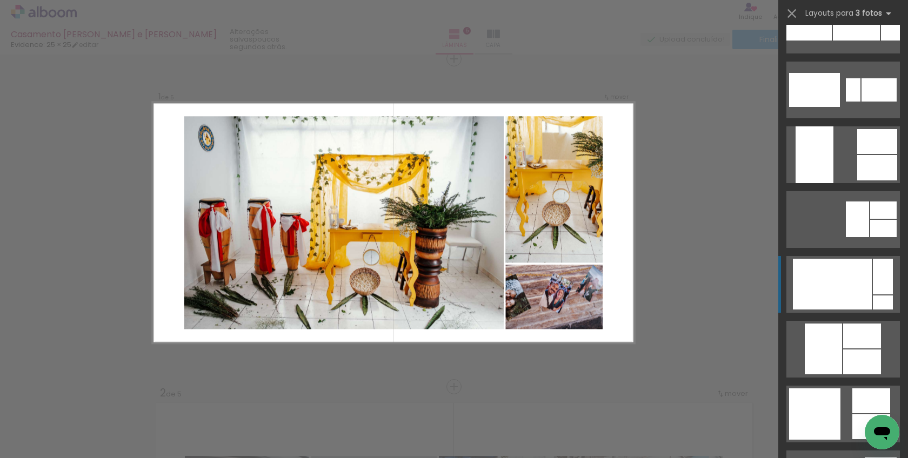
click at [853, 291] on div at bounding box center [832, 284] width 79 height 51
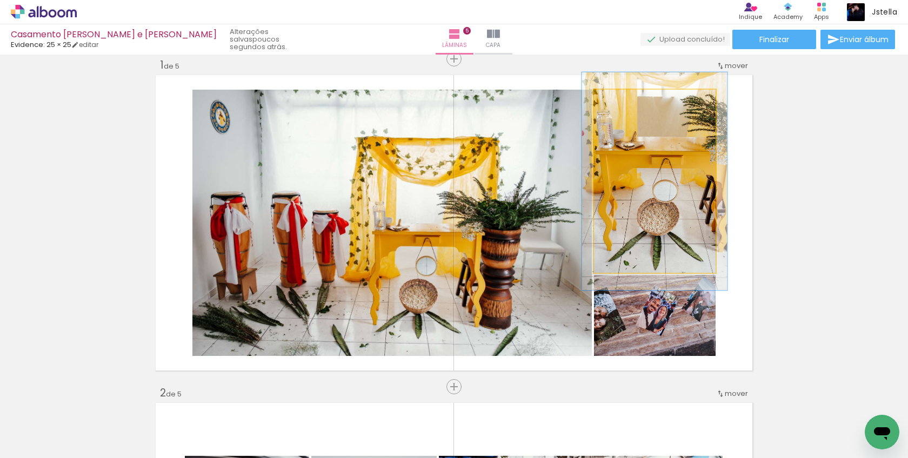
drag, startPoint x: 621, startPoint y: 103, endPoint x: 628, endPoint y: 104, distance: 7.2
click at [628, 104] on div at bounding box center [627, 101] width 10 height 10
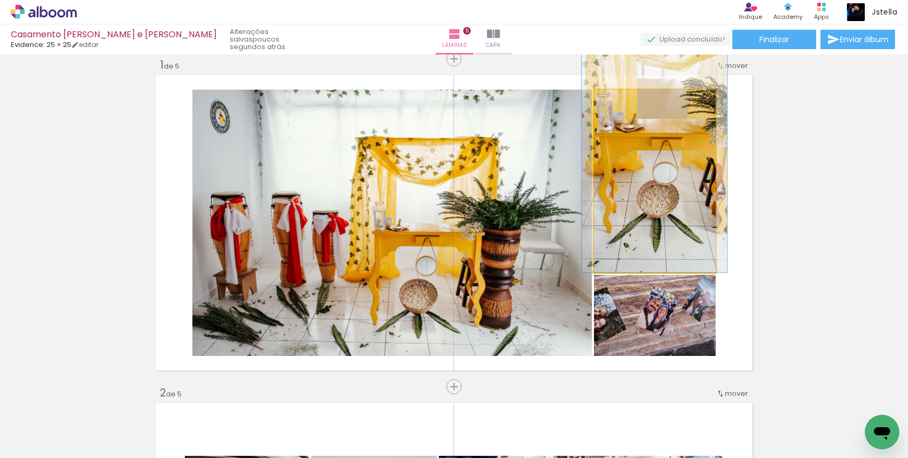
drag, startPoint x: 667, startPoint y: 184, endPoint x: 667, endPoint y: 159, distance: 25.4
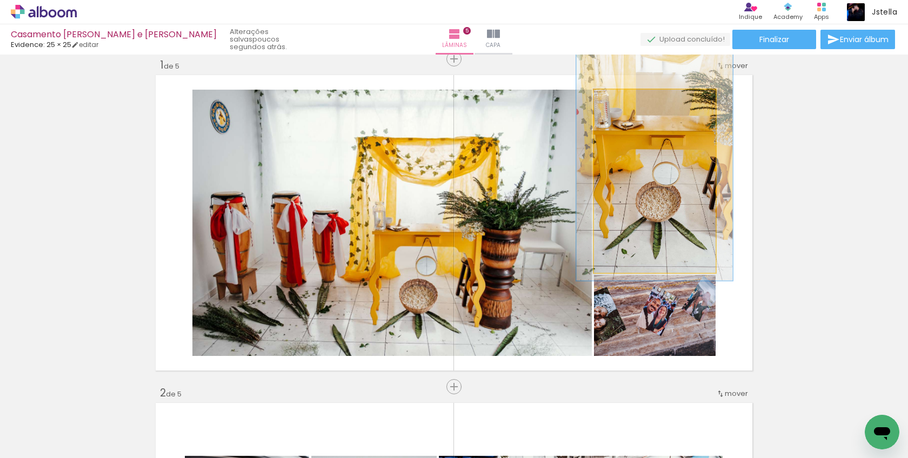
type paper-slider "128"
click at [632, 99] on div at bounding box center [632, 101] width 10 height 10
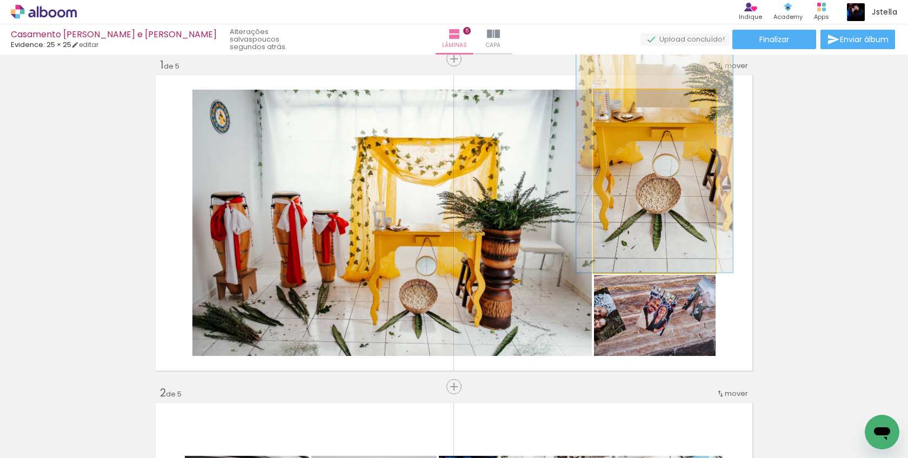
drag, startPoint x: 648, startPoint y: 149, endPoint x: 648, endPoint y: 140, distance: 8.7
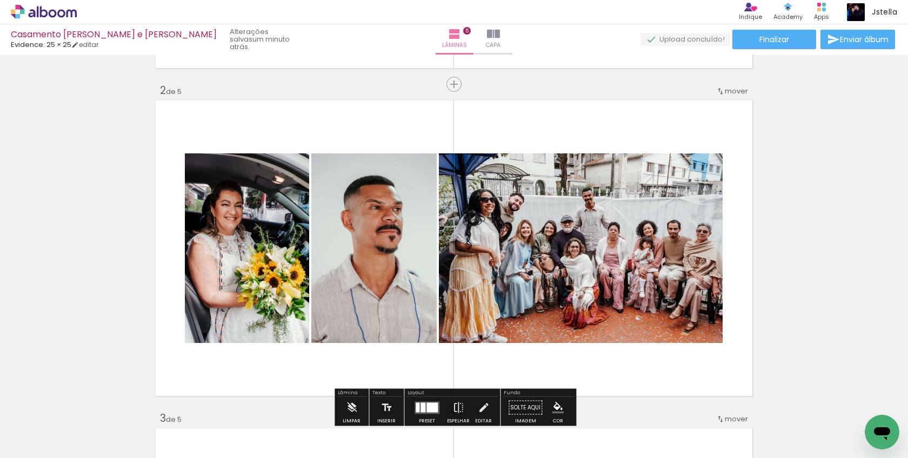
scroll to position [317, 0]
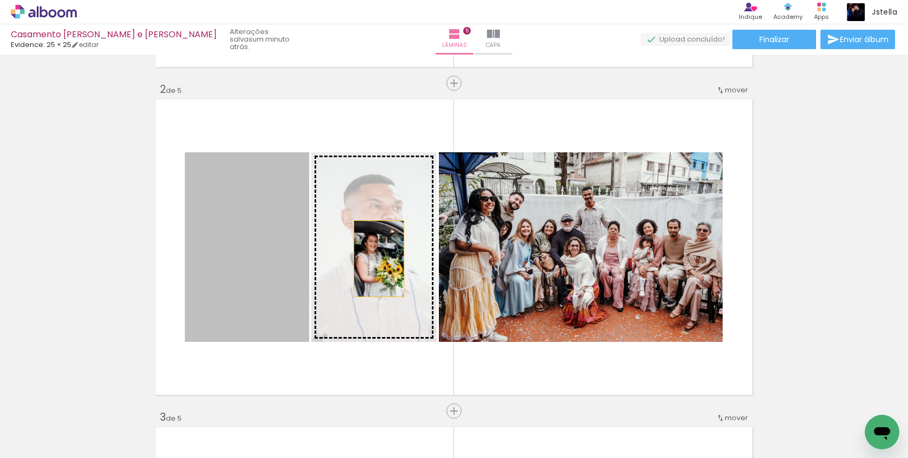
drag, startPoint x: 280, startPoint y: 266, endPoint x: 379, endPoint y: 259, distance: 99.7
click at [0, 0] on slot at bounding box center [0, 0] width 0 height 0
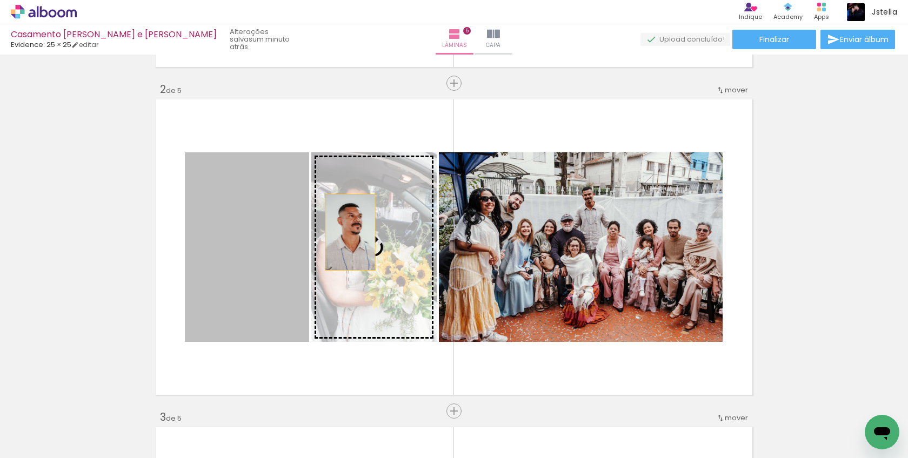
drag, startPoint x: 242, startPoint y: 232, endPoint x: 386, endPoint y: 234, distance: 143.8
click at [0, 0] on slot at bounding box center [0, 0] width 0 height 0
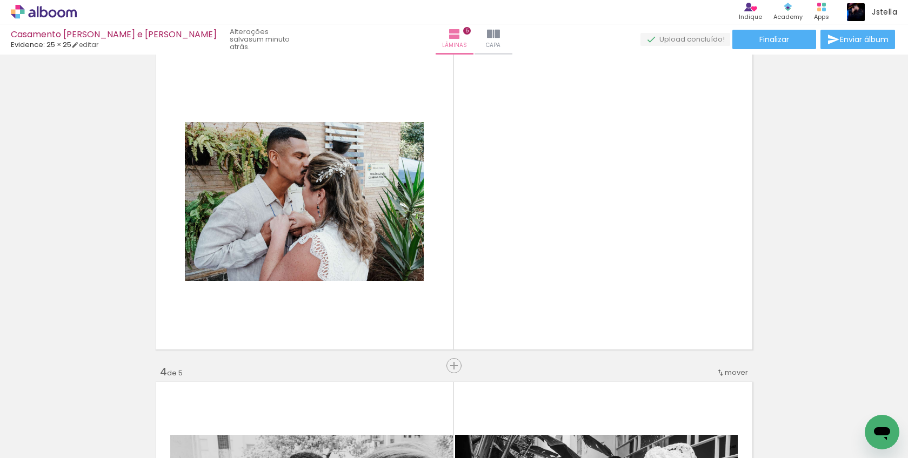
scroll to position [693, 0]
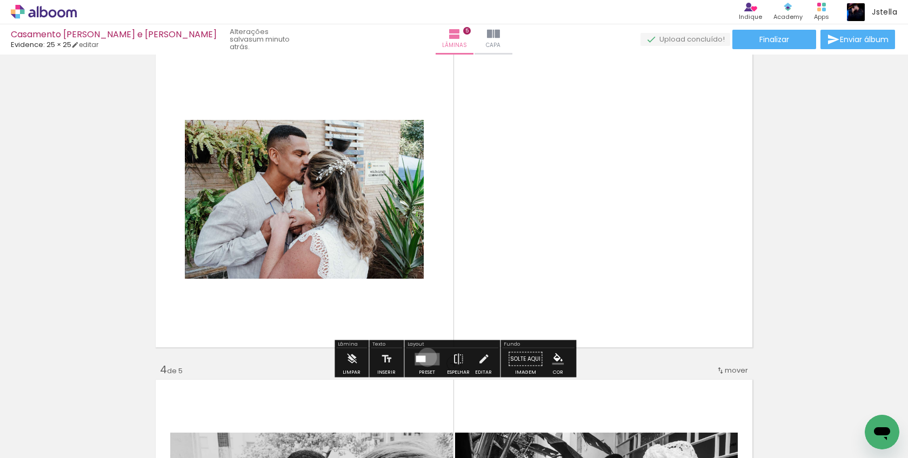
click at [425, 357] on quentale-layouter at bounding box center [427, 359] width 25 height 12
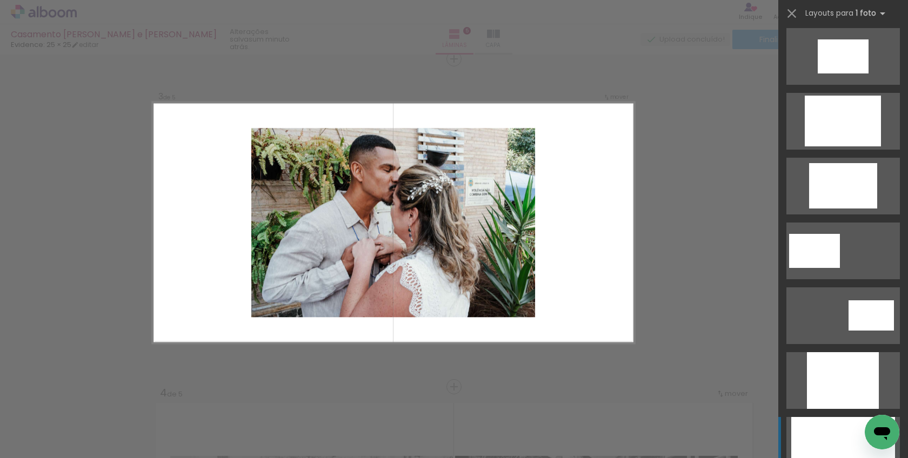
scroll to position [328, 0]
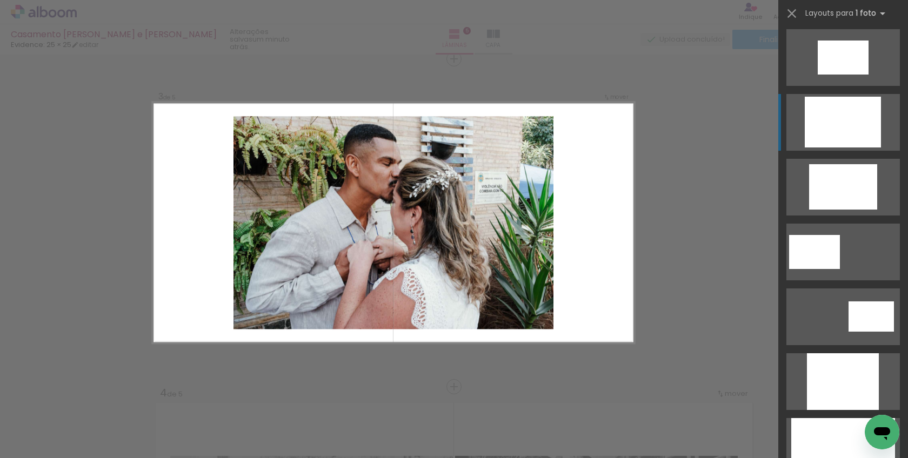
click at [847, 127] on div at bounding box center [843, 122] width 76 height 51
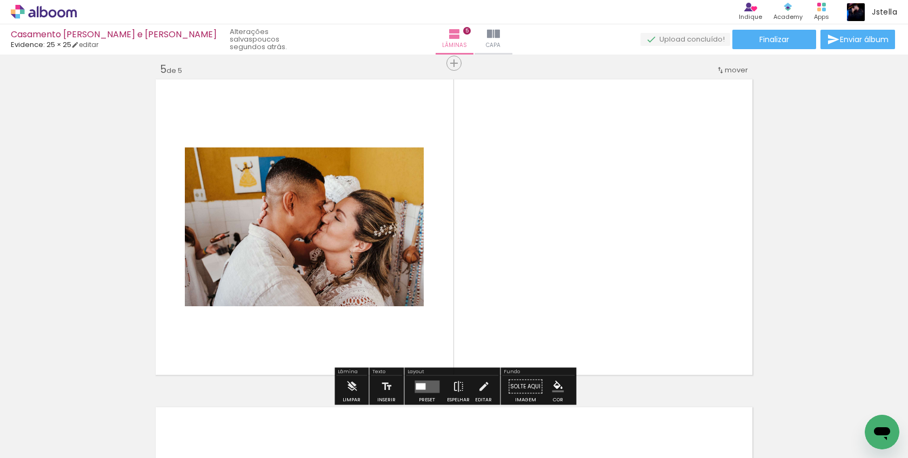
scroll to position [1339, 0]
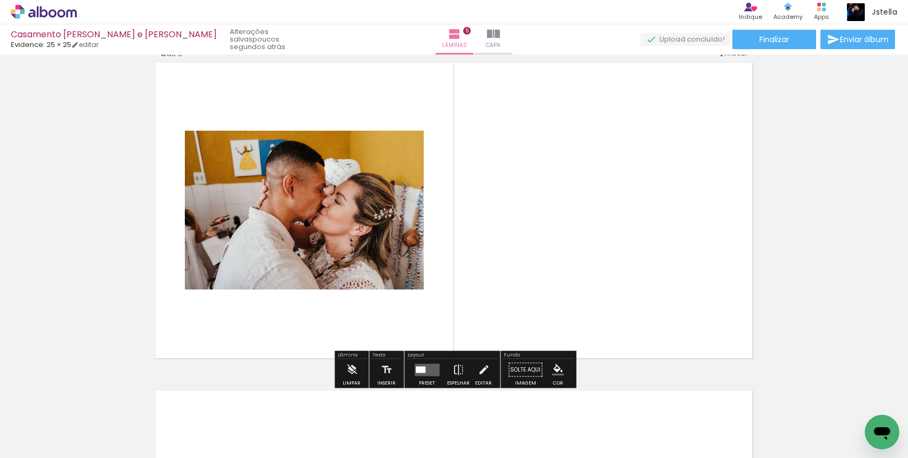
click at [426, 368] on quentale-layouter at bounding box center [427, 370] width 25 height 12
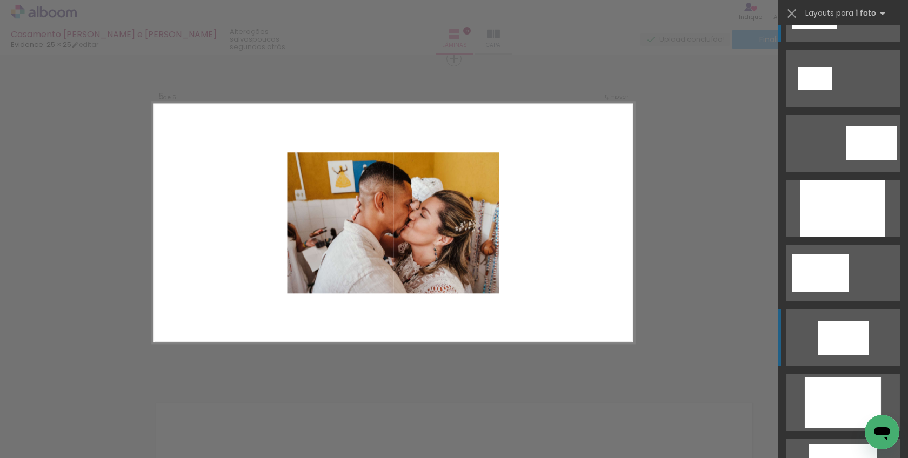
scroll to position [59, 0]
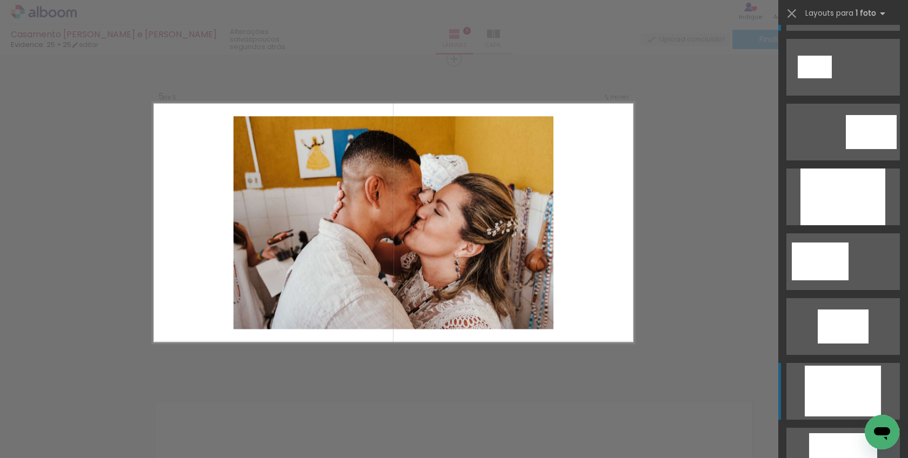
click at [837, 377] on div at bounding box center [843, 391] width 76 height 51
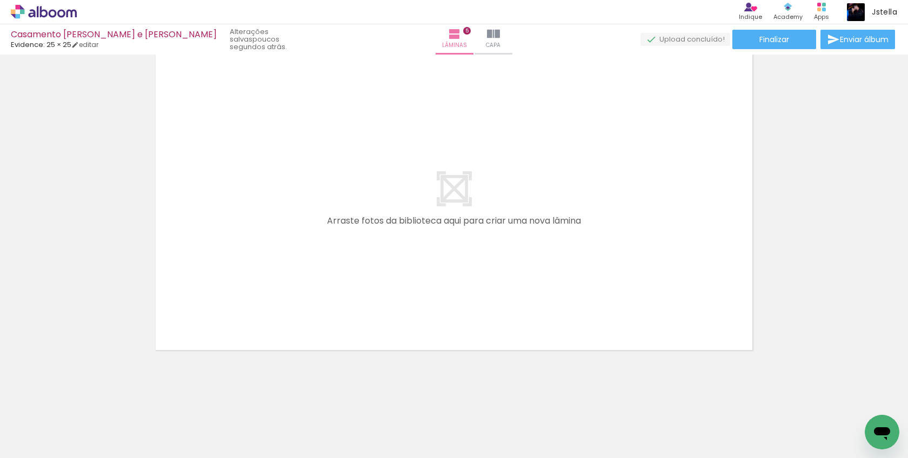
scroll to position [0, 339]
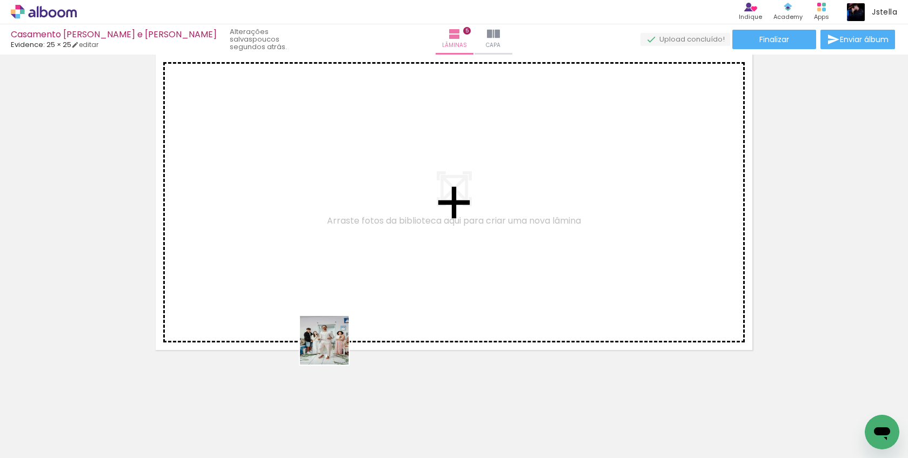
drag, startPoint x: 321, startPoint y: 426, endPoint x: 340, endPoint y: 285, distance: 142.4
click at [339, 285] on quentale-workspace at bounding box center [454, 229] width 908 height 458
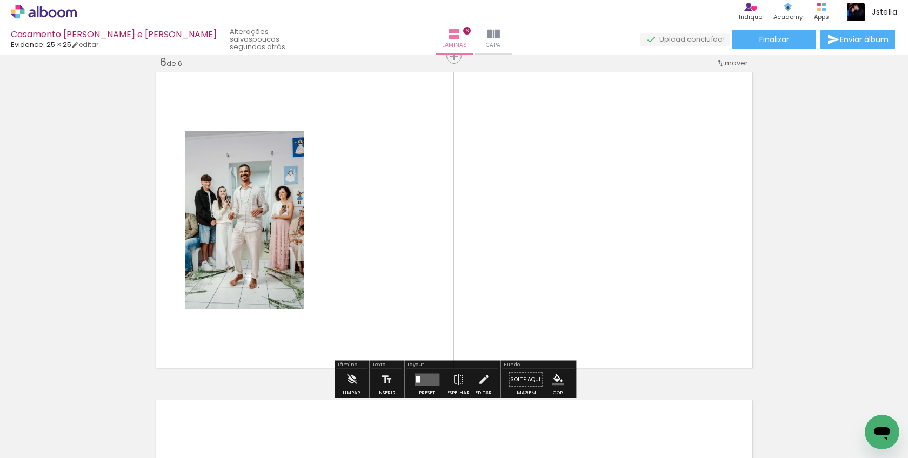
scroll to position [1654, 0]
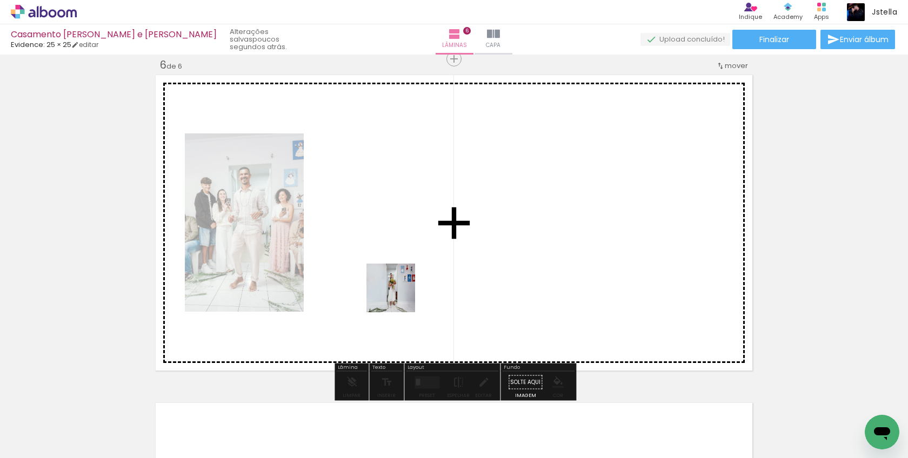
click at [405, 265] on quentale-workspace at bounding box center [454, 229] width 908 height 458
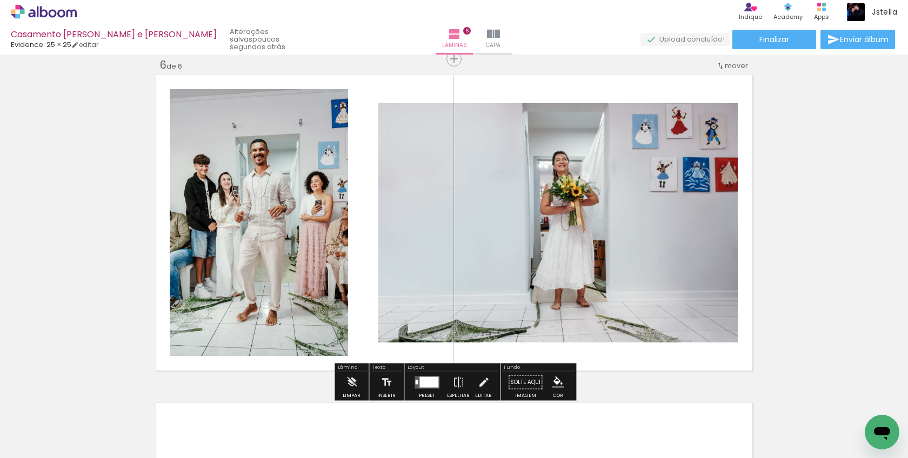
click at [431, 380] on div at bounding box center [429, 382] width 19 height 11
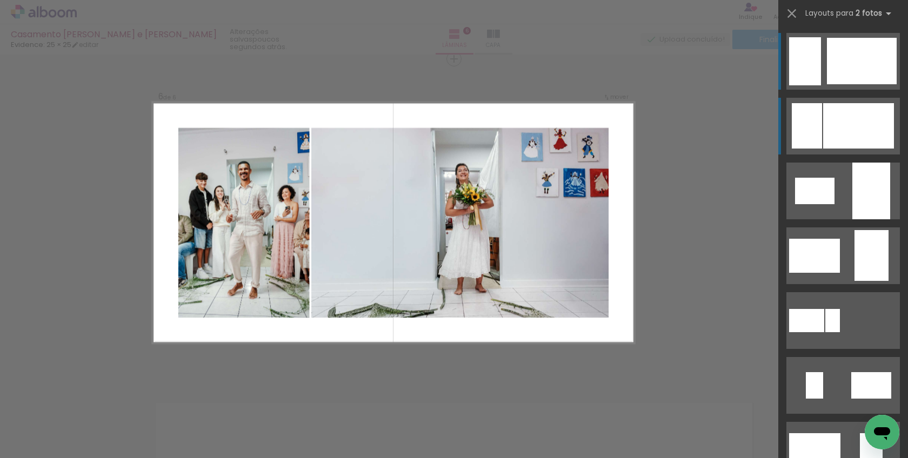
click at [834, 141] on div at bounding box center [858, 125] width 71 height 45
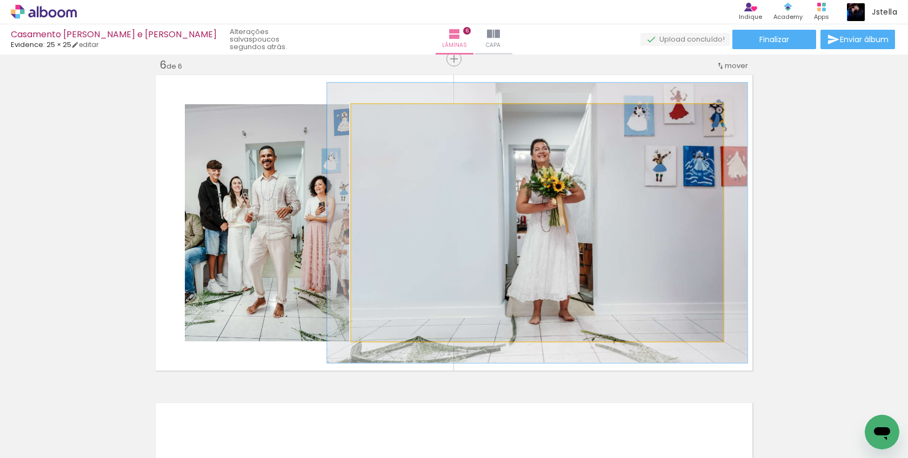
type paper-slider "113"
click at [382, 118] on div at bounding box center [382, 116] width 10 height 10
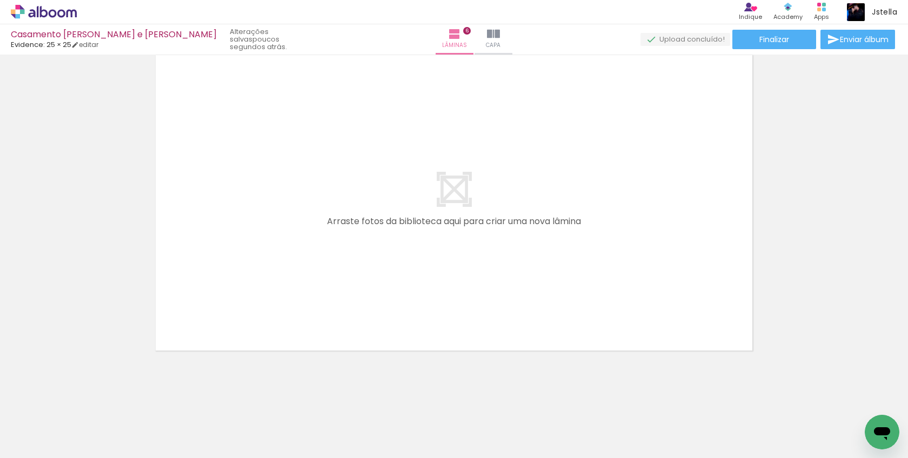
scroll to position [2003, 0]
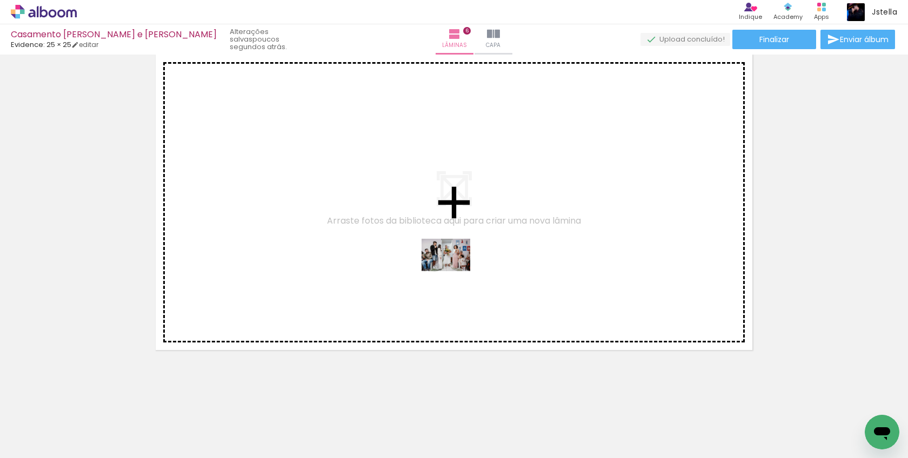
drag, startPoint x: 441, startPoint y: 415, endPoint x: 454, endPoint y: 271, distance: 144.5
click at [454, 271] on quentale-workspace at bounding box center [454, 229] width 908 height 458
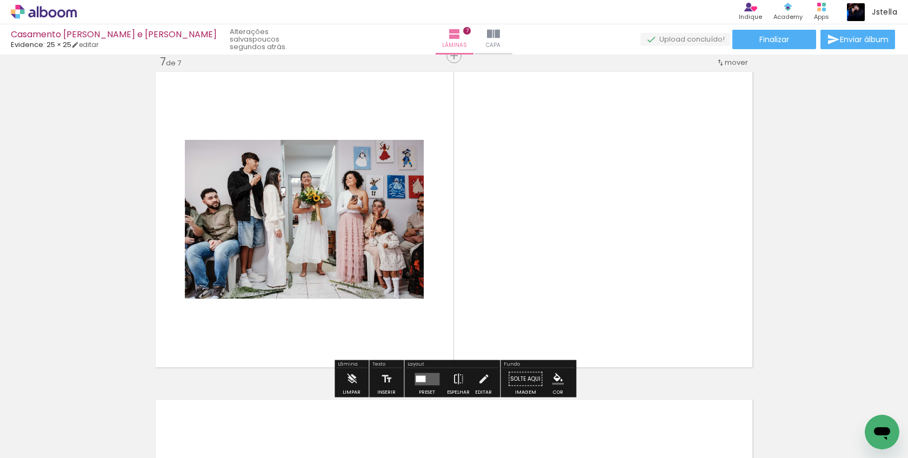
scroll to position [1983, 0]
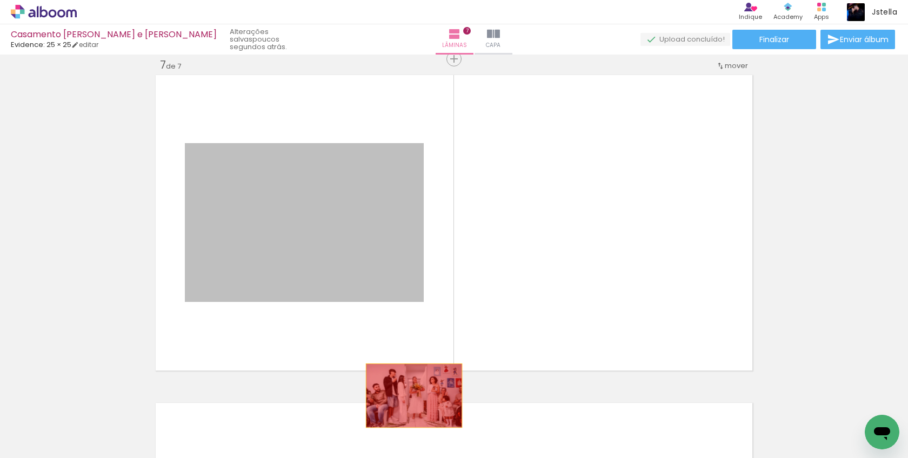
drag, startPoint x: 339, startPoint y: 210, endPoint x: 413, endPoint y: 395, distance: 199.2
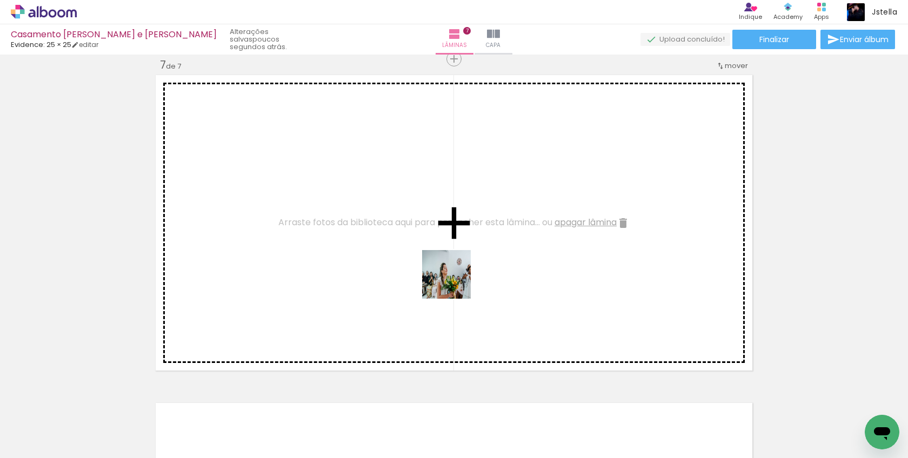
drag, startPoint x: 499, startPoint y: 417, endPoint x: 444, endPoint y: 271, distance: 155.4
click at [444, 272] on quentale-workspace at bounding box center [454, 229] width 908 height 458
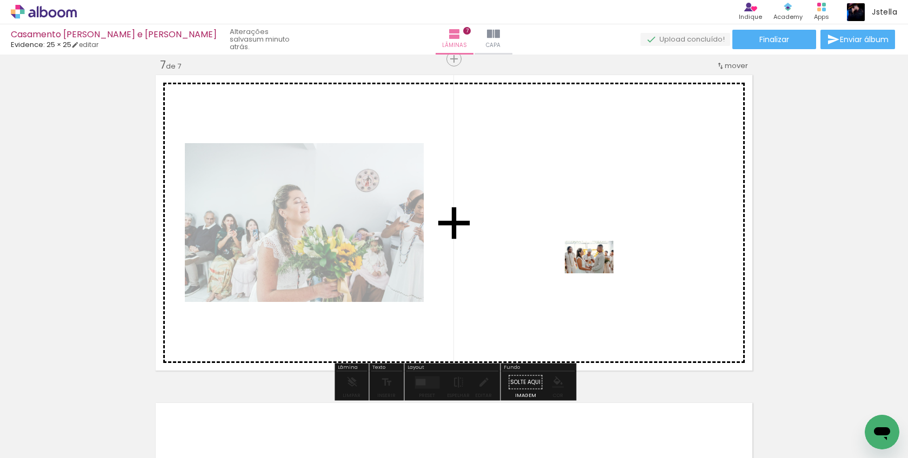
click at [597, 271] on quentale-workspace at bounding box center [454, 229] width 908 height 458
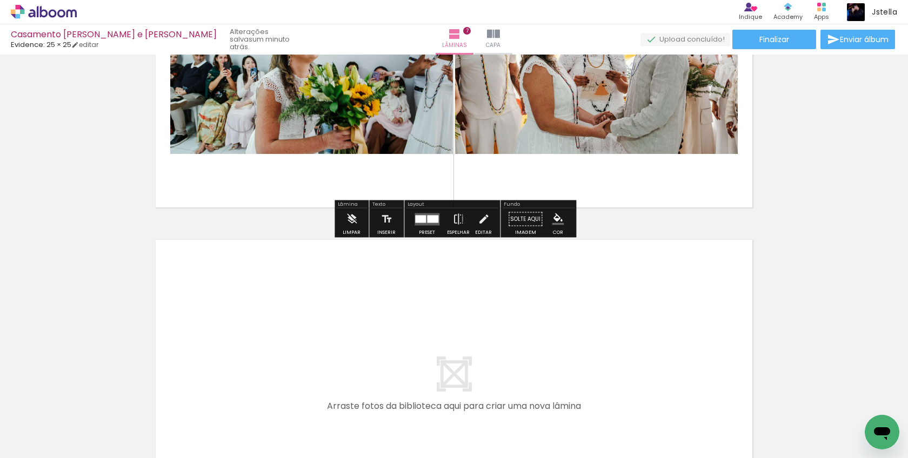
scroll to position [2148, 0]
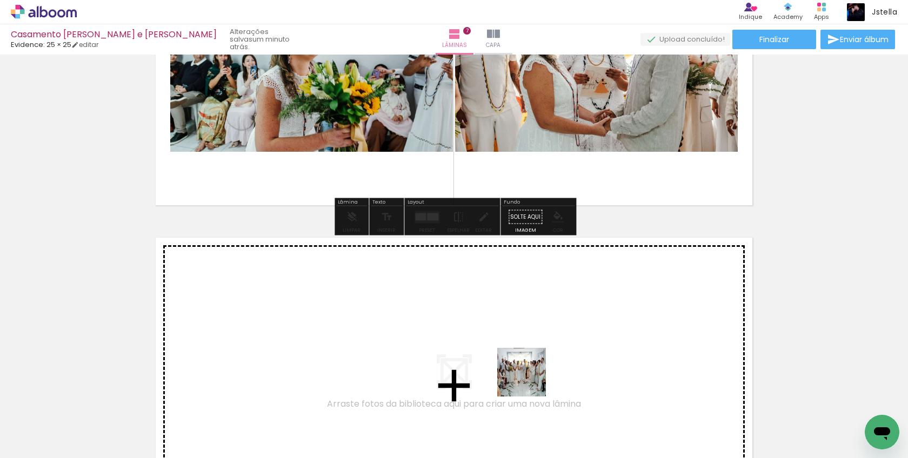
drag, startPoint x: 617, startPoint y: 424, endPoint x: 520, endPoint y: 375, distance: 109.1
click at [520, 375] on quentale-workspace at bounding box center [454, 229] width 908 height 458
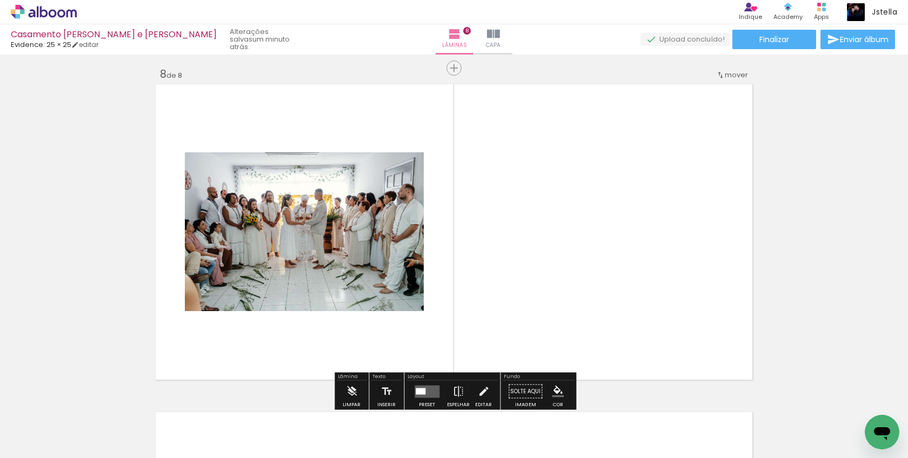
scroll to position [2311, 0]
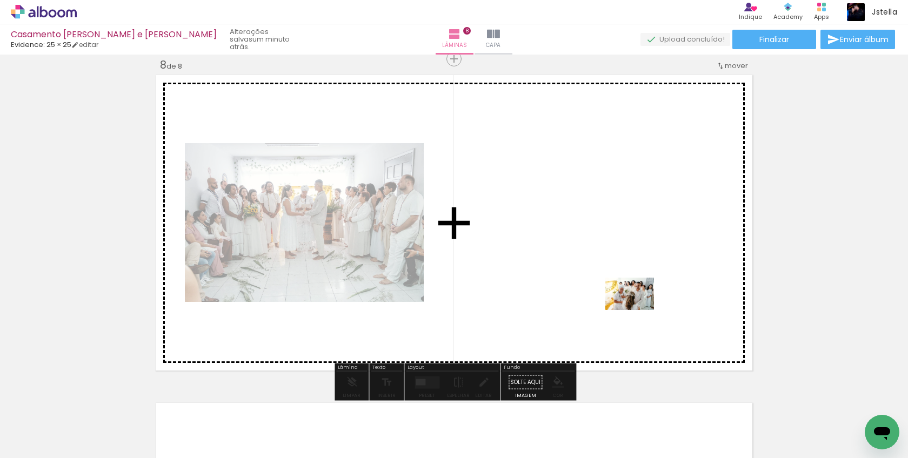
click at [637, 310] on quentale-workspace at bounding box center [454, 229] width 908 height 458
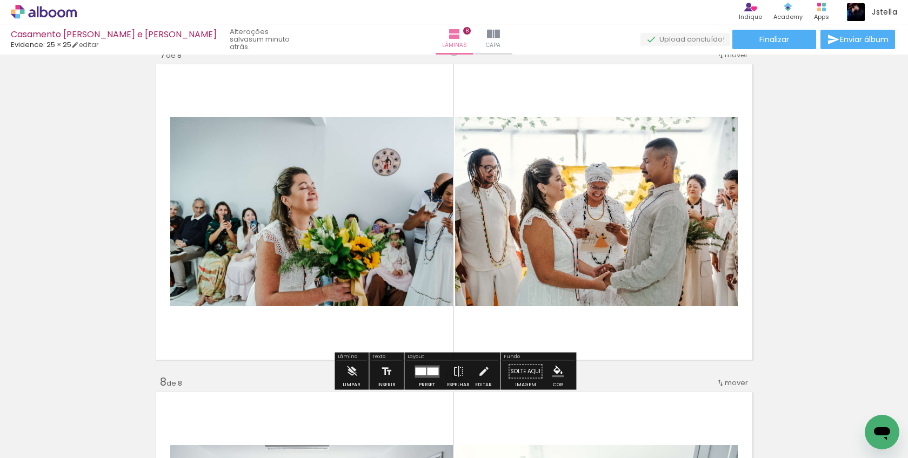
scroll to position [1992, 0]
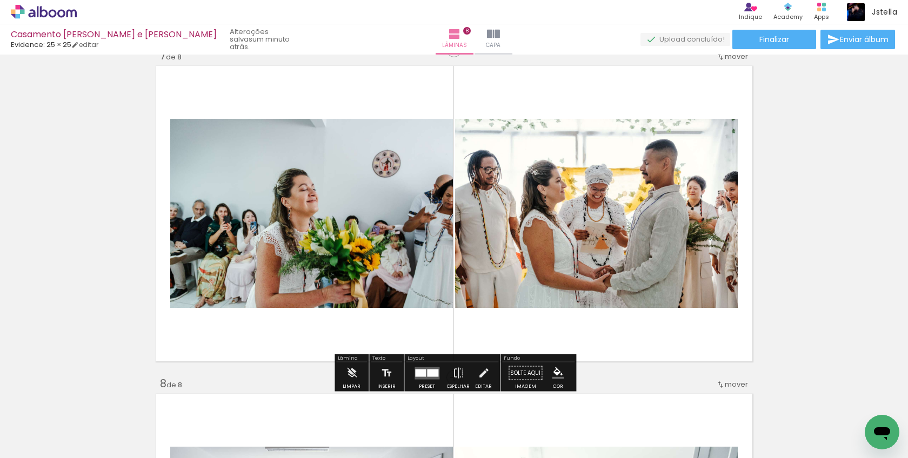
click at [419, 368] on quentale-layouter at bounding box center [427, 373] width 25 height 12
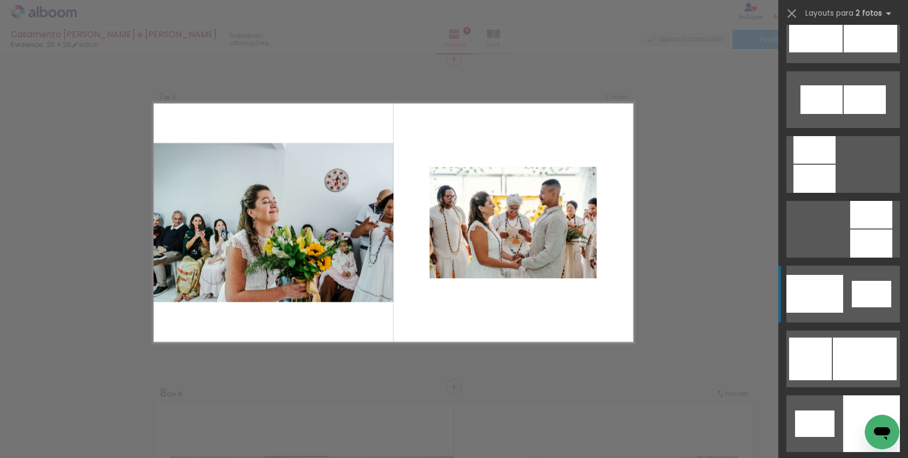
scroll to position [1248, 0]
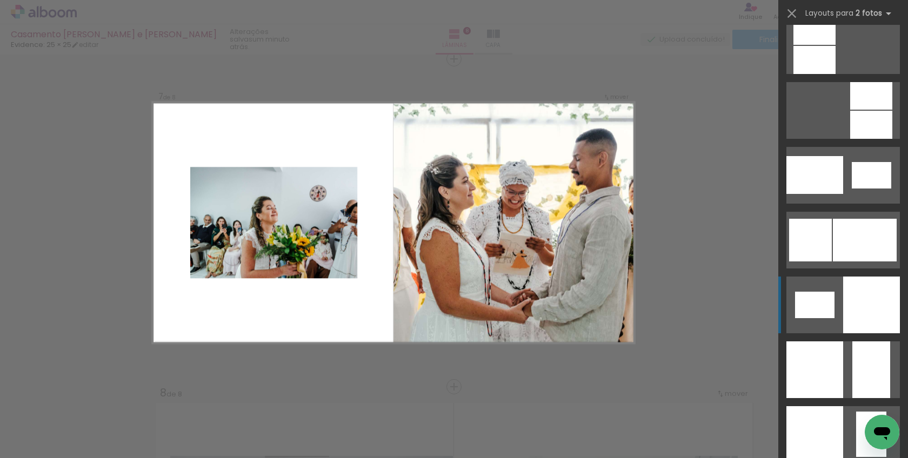
click at [870, 299] on div at bounding box center [871, 305] width 57 height 57
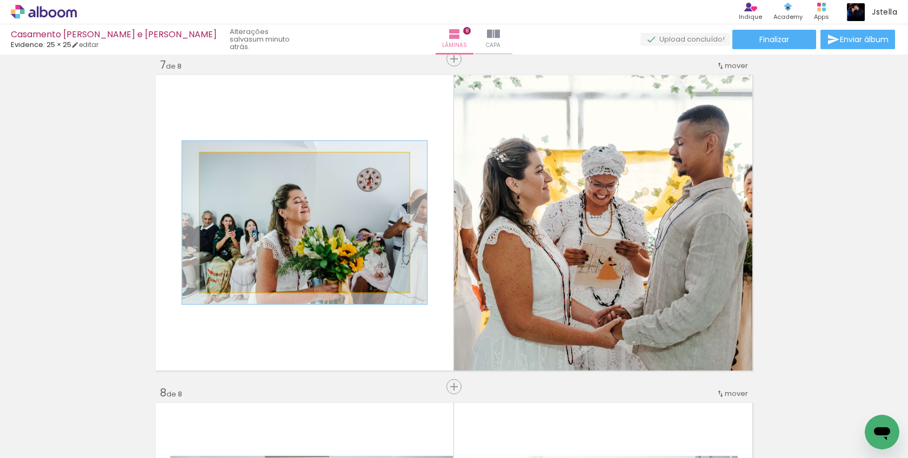
drag, startPoint x: 222, startPoint y: 165, endPoint x: 228, endPoint y: 167, distance: 6.7
type paper-slider "117"
click at [228, 167] on div at bounding box center [231, 164] width 17 height 17
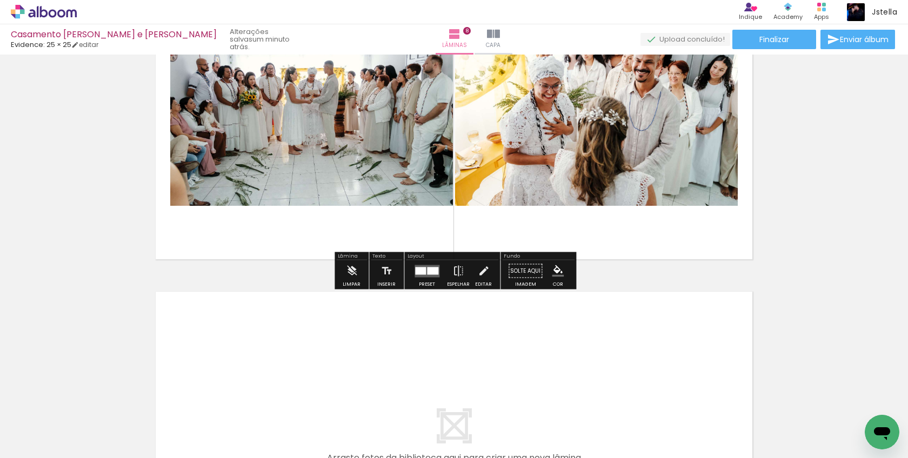
scroll to position [2442, 0]
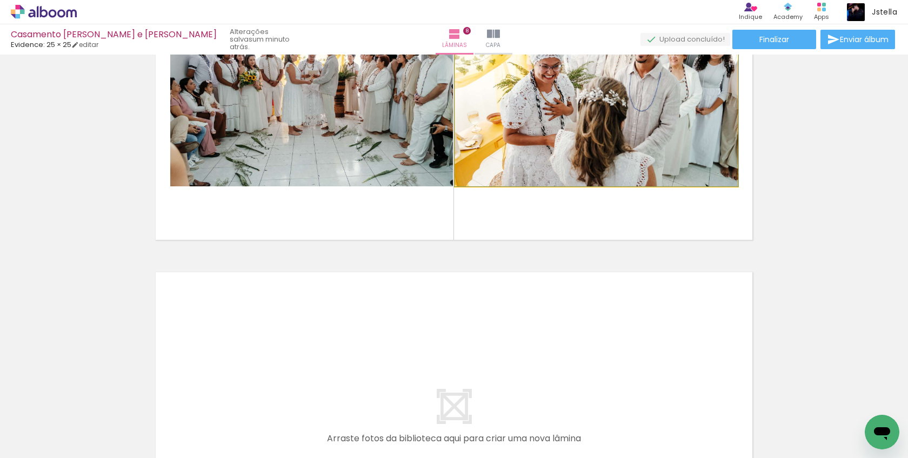
click at [564, 144] on quentale-photo at bounding box center [596, 91] width 283 height 189
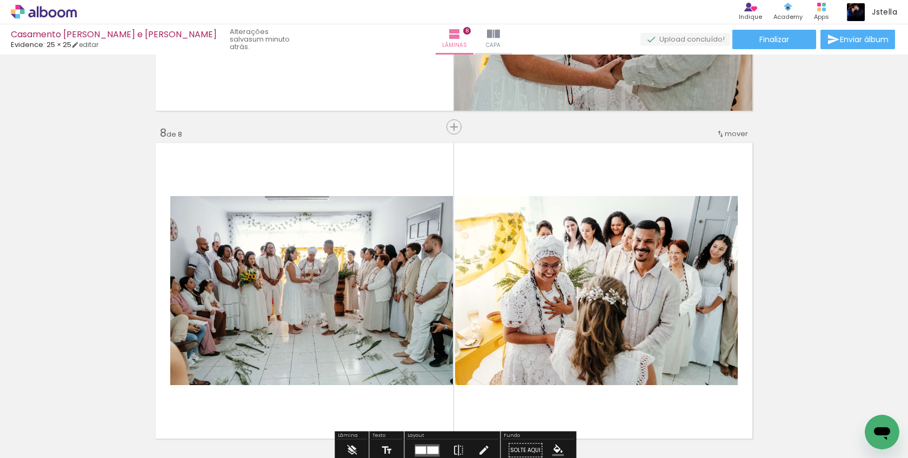
scroll to position [2241, 0]
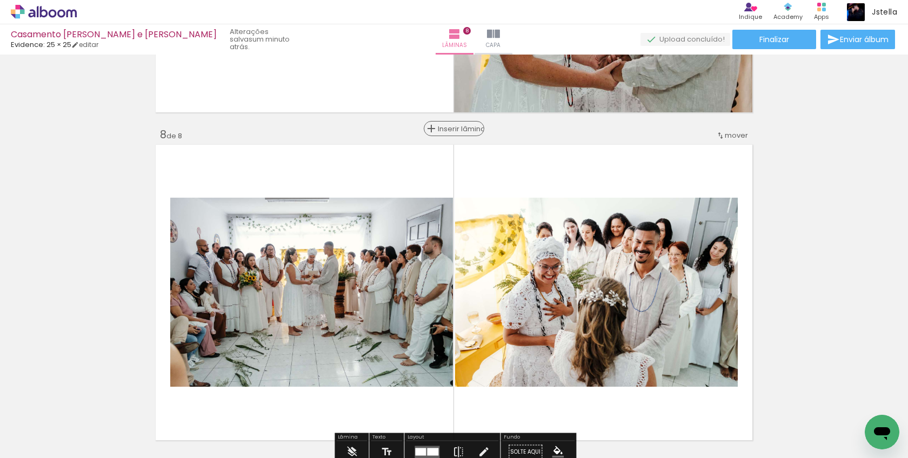
click at [456, 128] on span "Inserir lâmina" at bounding box center [459, 128] width 42 height 7
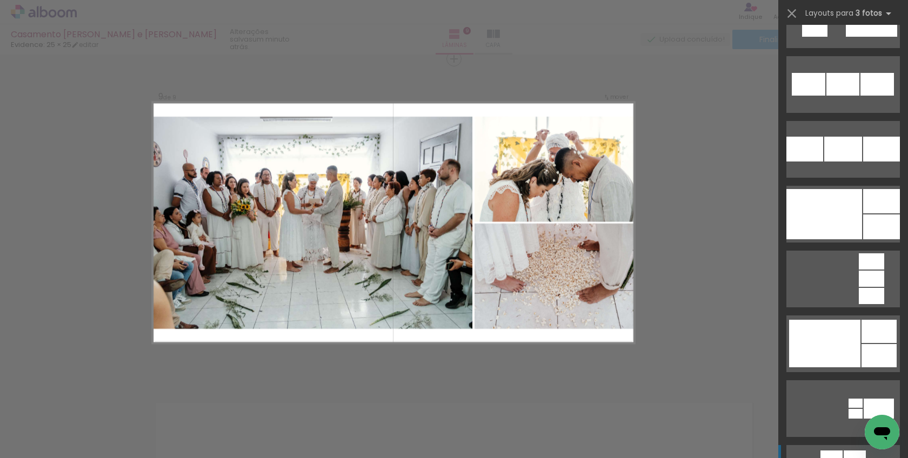
scroll to position [1359, 0]
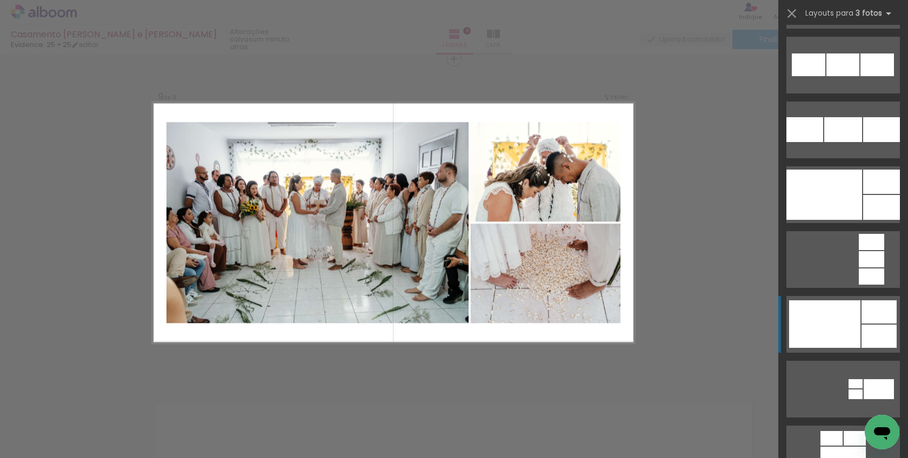
click at [837, 313] on div at bounding box center [824, 325] width 71 height 48
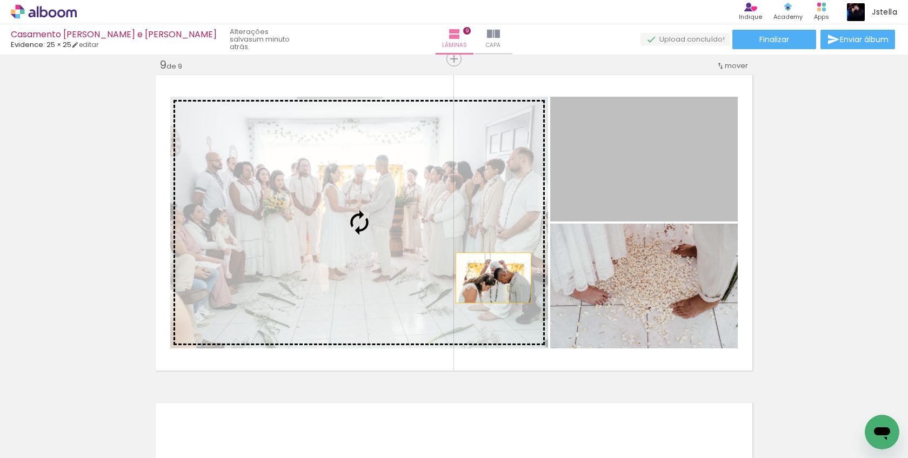
drag, startPoint x: 681, startPoint y: 184, endPoint x: 457, endPoint y: 298, distance: 252.0
click at [0, 0] on slot at bounding box center [0, 0] width 0 height 0
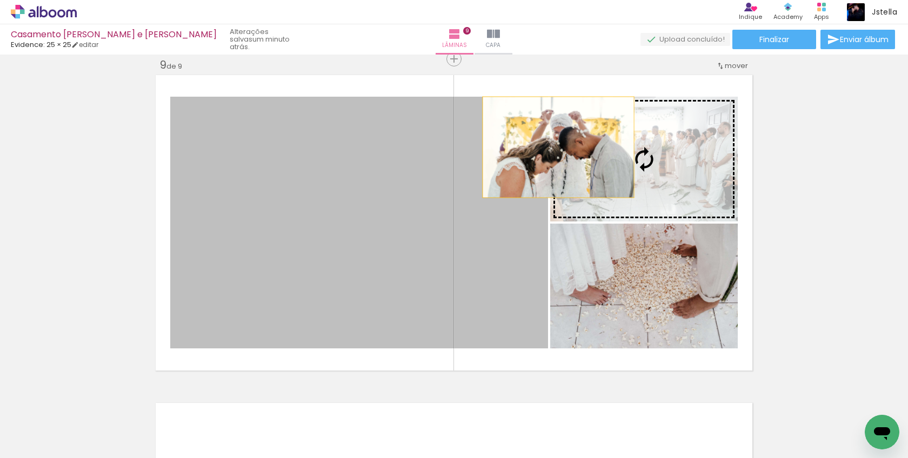
drag, startPoint x: 434, startPoint y: 227, endPoint x: 559, endPoint y: 146, distance: 148.9
click at [0, 0] on slot at bounding box center [0, 0] width 0 height 0
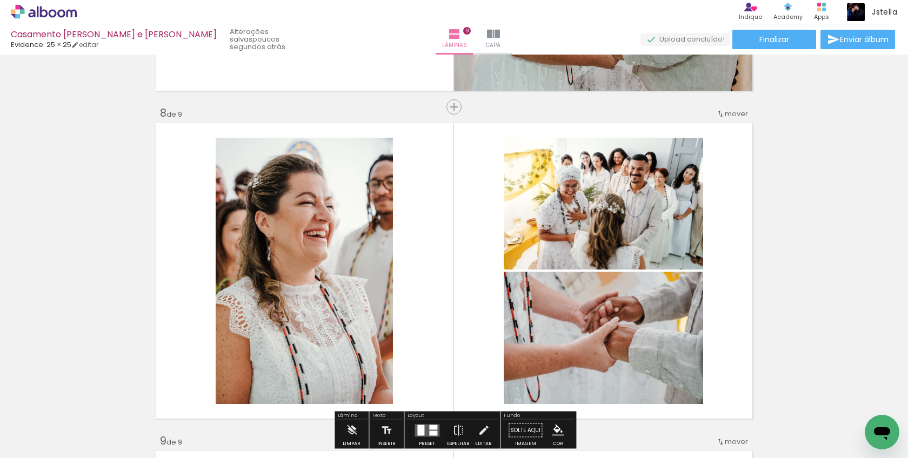
scroll to position [2265, 0]
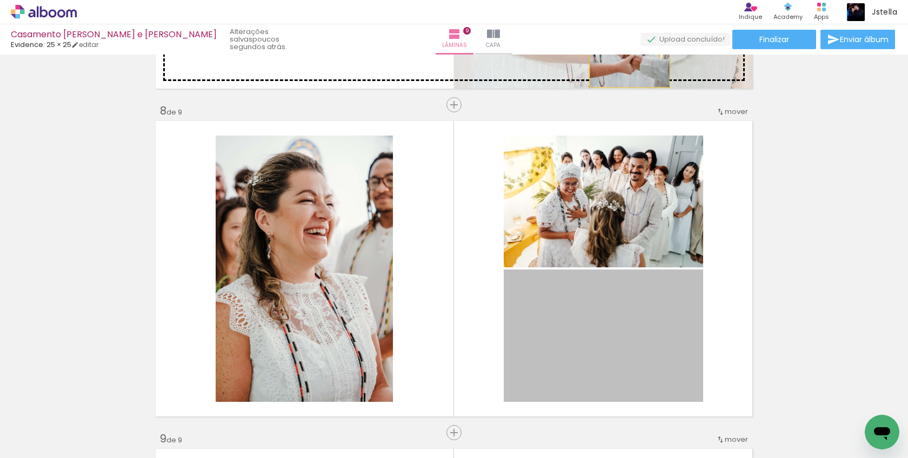
drag, startPoint x: 642, startPoint y: 305, endPoint x: 629, endPoint y: 55, distance: 251.2
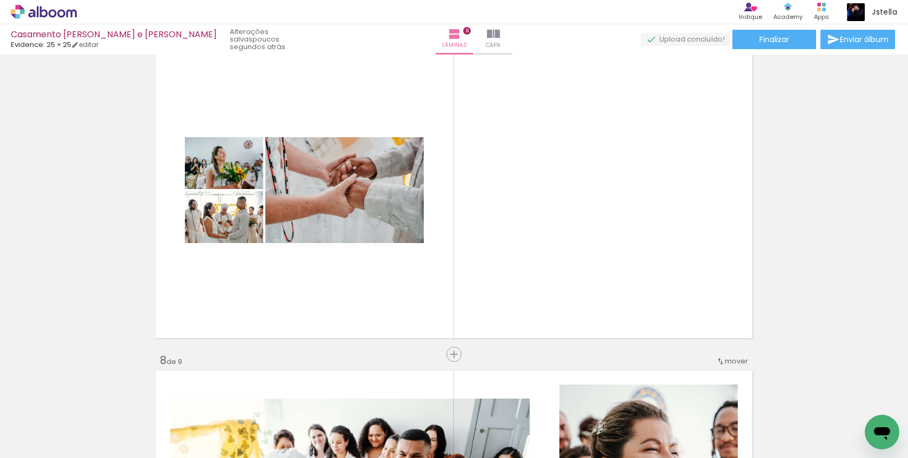
scroll to position [2016, 0]
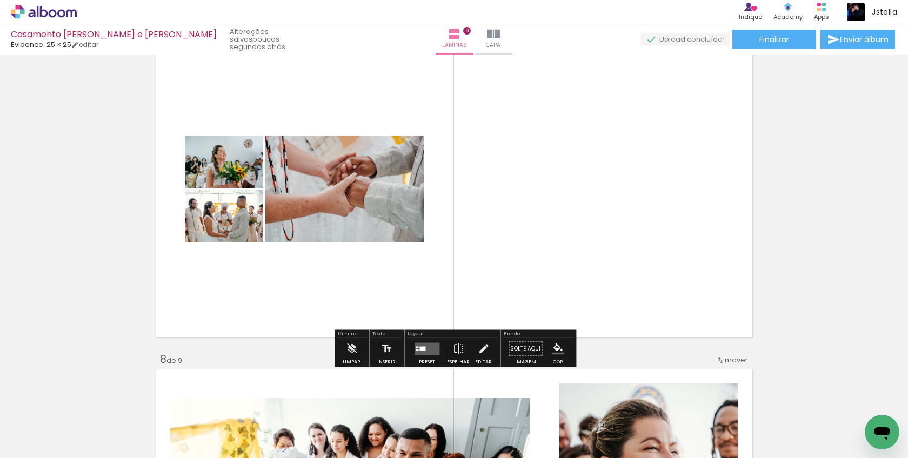
click at [426, 350] on quentale-layouter at bounding box center [427, 349] width 25 height 12
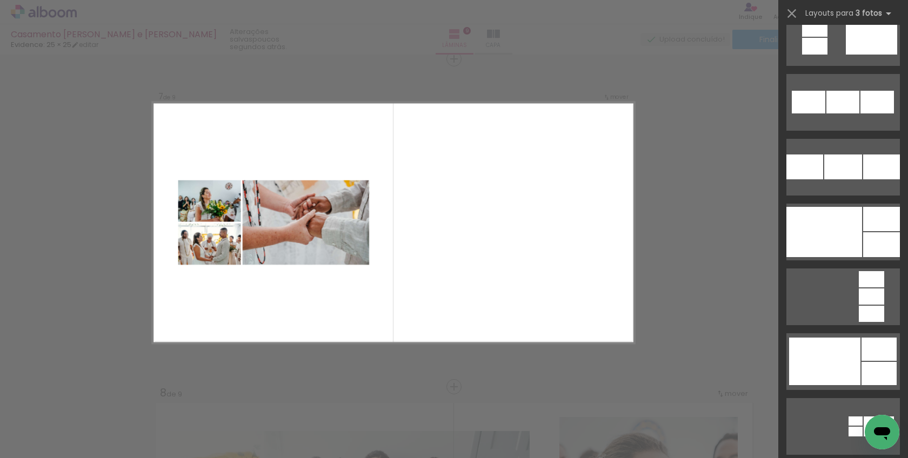
scroll to position [1362, 0]
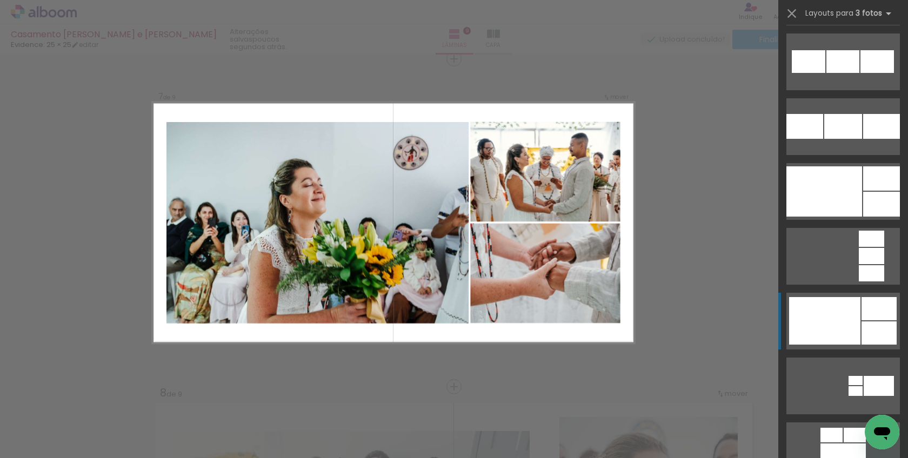
click at [801, 320] on div at bounding box center [824, 321] width 71 height 48
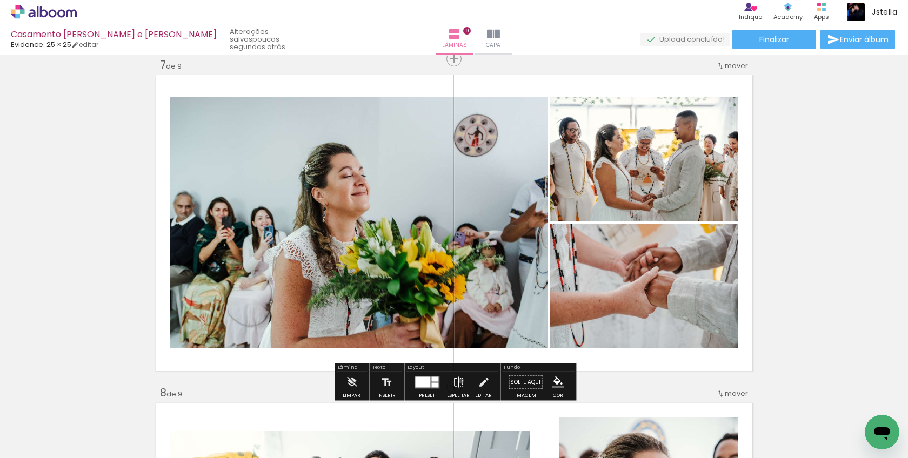
click at [458, 381] on iron-icon at bounding box center [459, 383] width 12 height 22
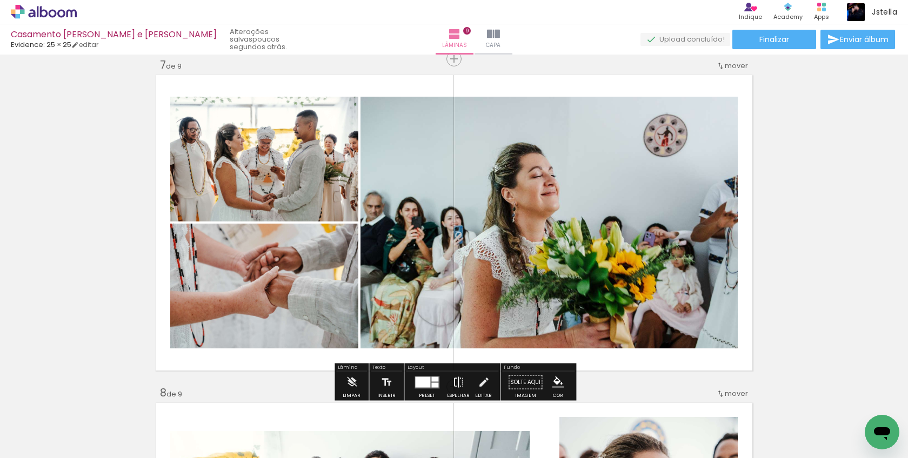
click at [455, 381] on iron-icon at bounding box center [459, 383] width 12 height 22
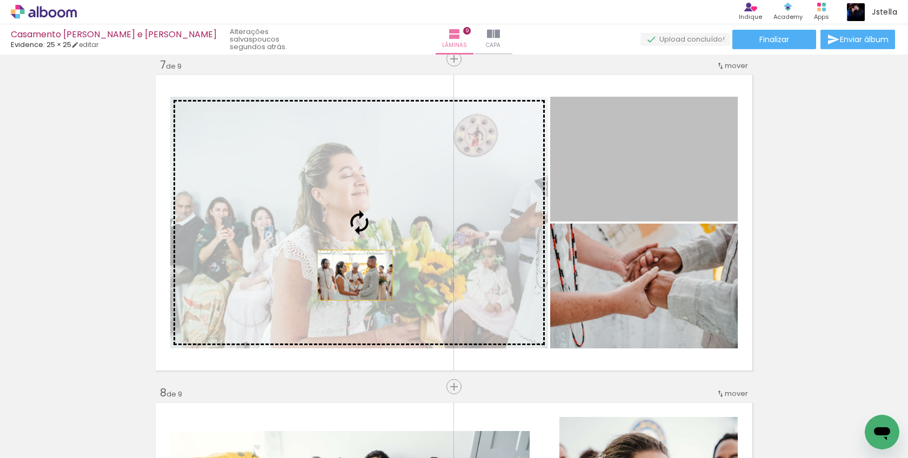
drag, startPoint x: 610, startPoint y: 178, endPoint x: 346, endPoint y: 278, distance: 282.7
click at [0, 0] on slot at bounding box center [0, 0] width 0 height 0
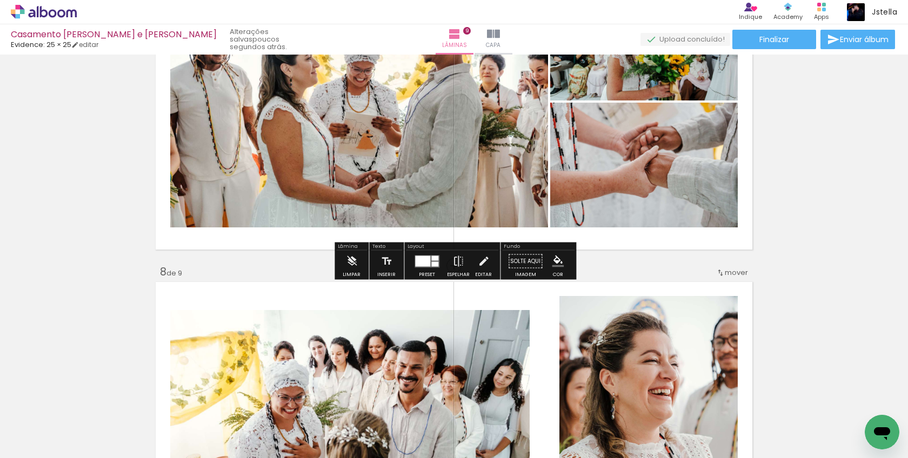
scroll to position [2112, 0]
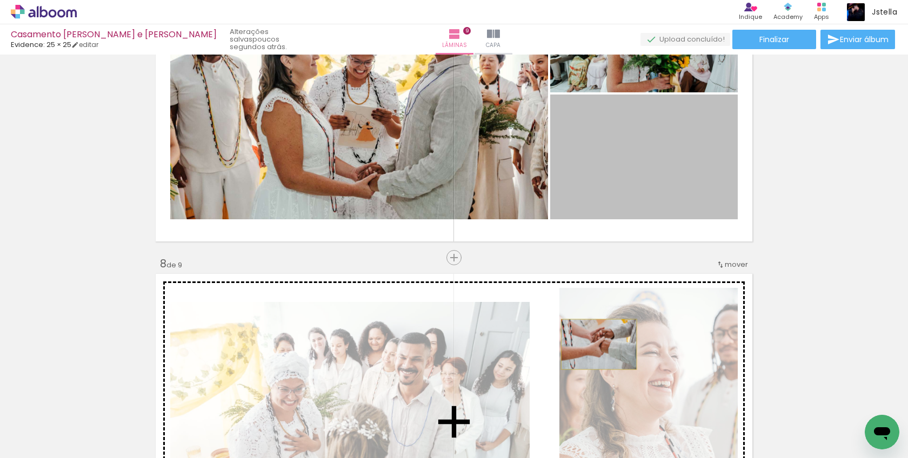
drag, startPoint x: 608, startPoint y: 172, endPoint x: 599, endPoint y: 344, distance: 172.2
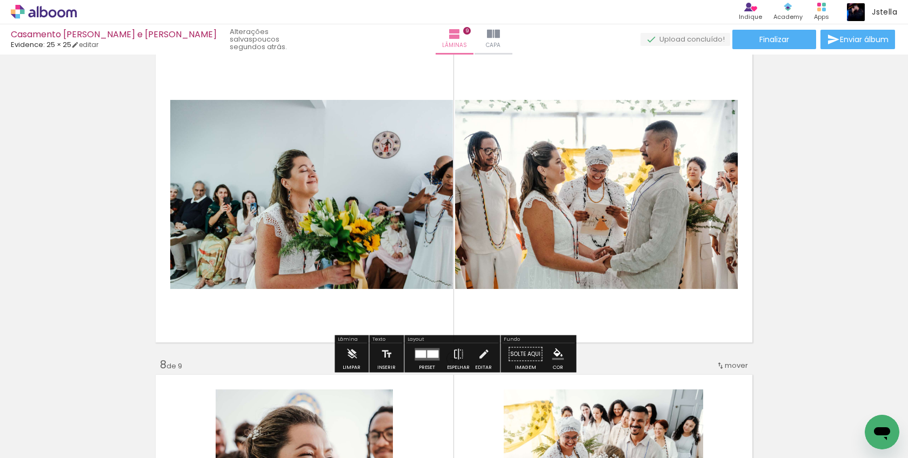
scroll to position [2003, 0]
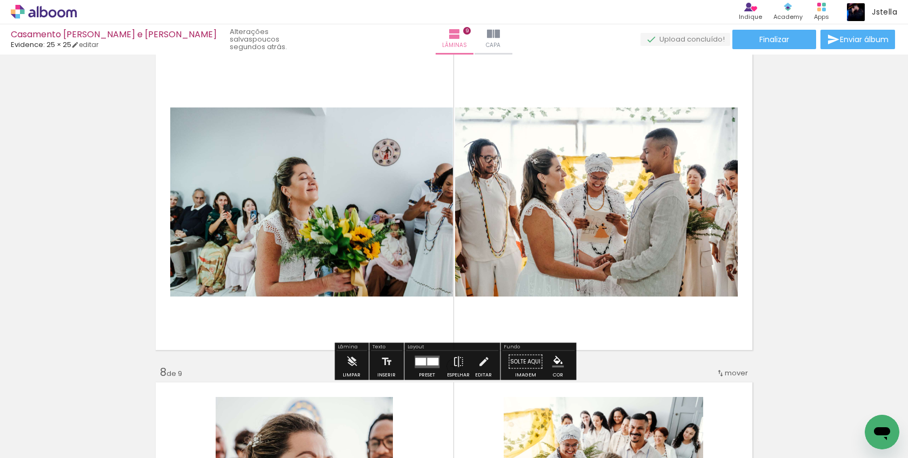
click at [429, 360] on div at bounding box center [432, 362] width 11 height 8
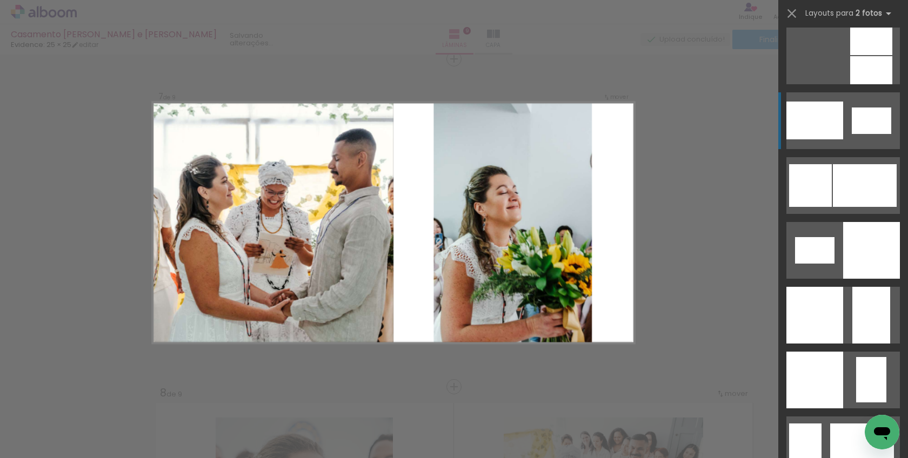
scroll to position [1309, 0]
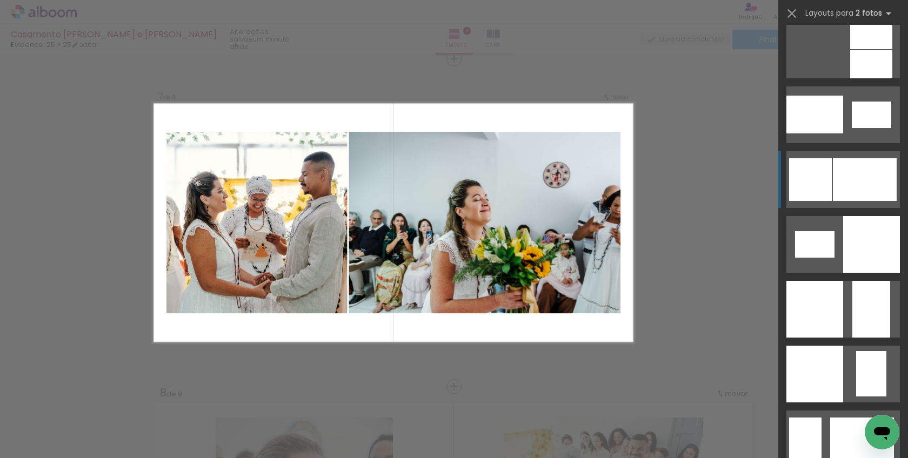
click at [876, 182] on div at bounding box center [865, 179] width 64 height 43
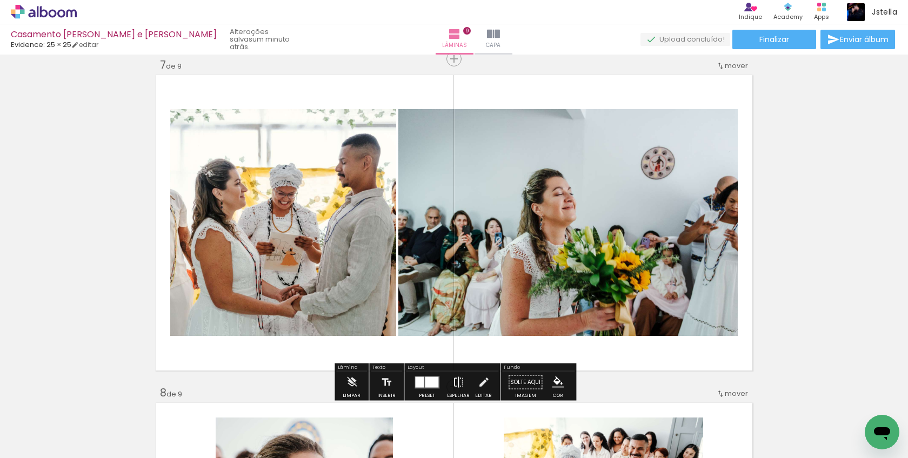
click at [460, 378] on iron-icon at bounding box center [459, 383] width 12 height 22
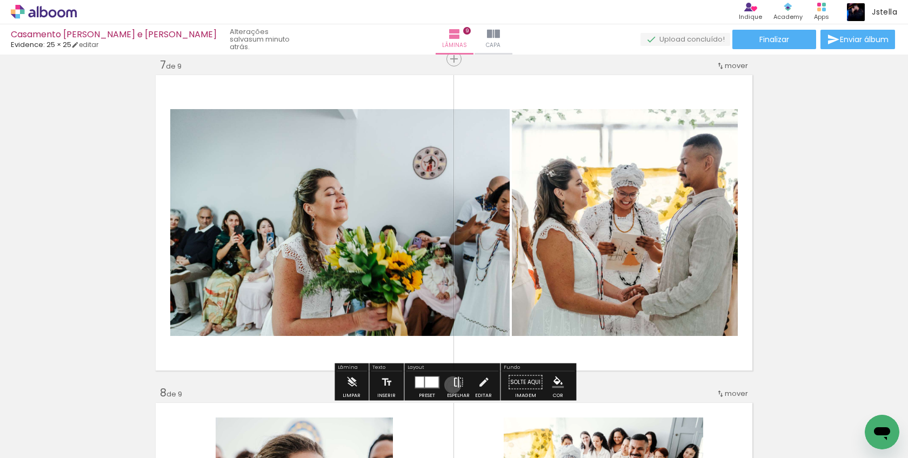
click at [453, 385] on iron-icon at bounding box center [459, 383] width 12 height 22
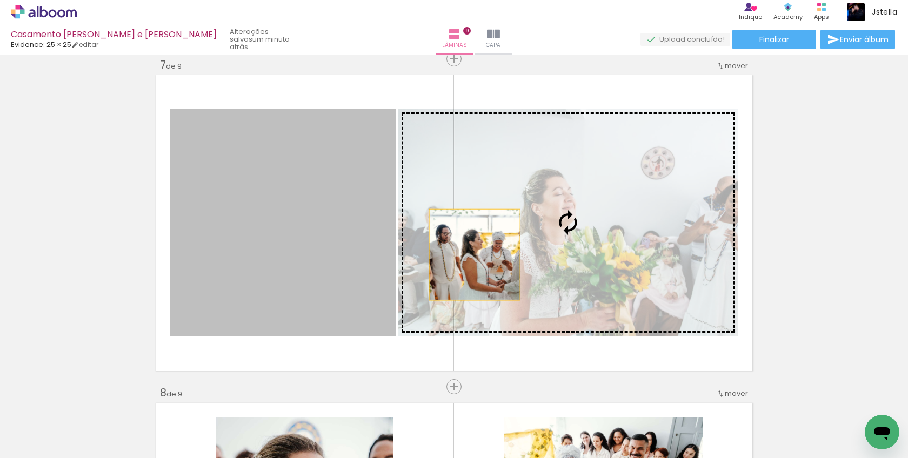
drag, startPoint x: 294, startPoint y: 261, endPoint x: 481, endPoint y: 252, distance: 187.3
click at [0, 0] on slot at bounding box center [0, 0] width 0 height 0
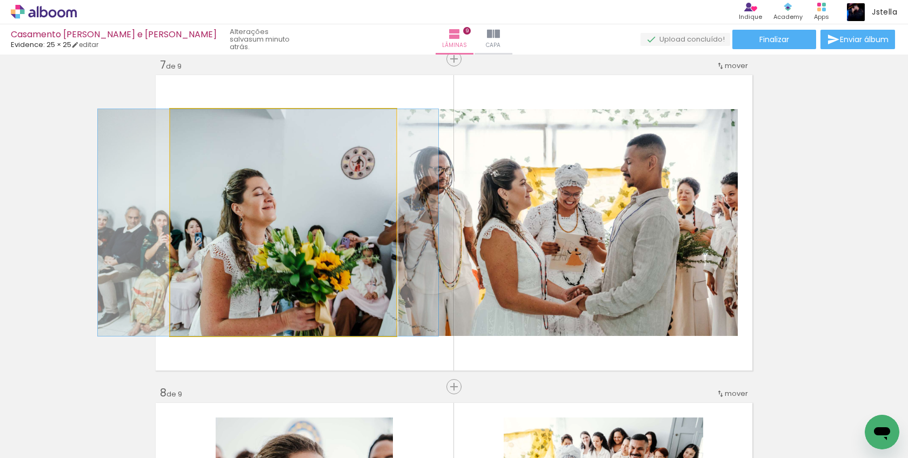
drag, startPoint x: 345, startPoint y: 243, endPoint x: 330, endPoint y: 231, distance: 19.3
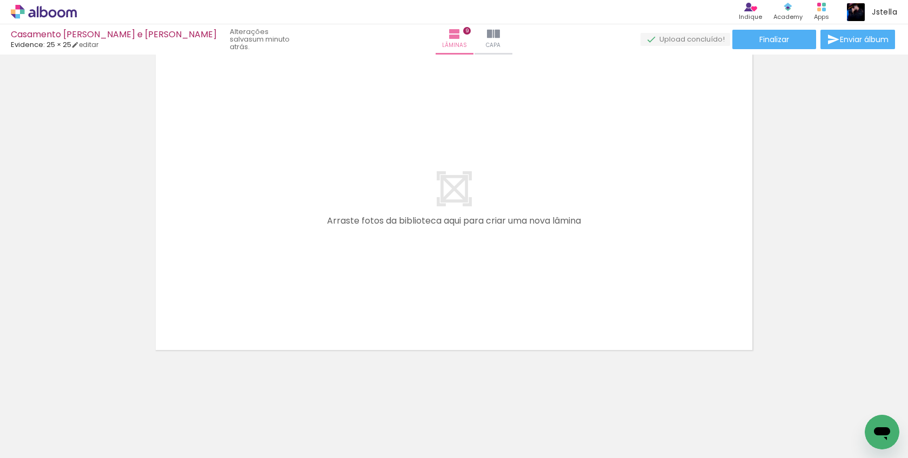
scroll to position [0, 946]
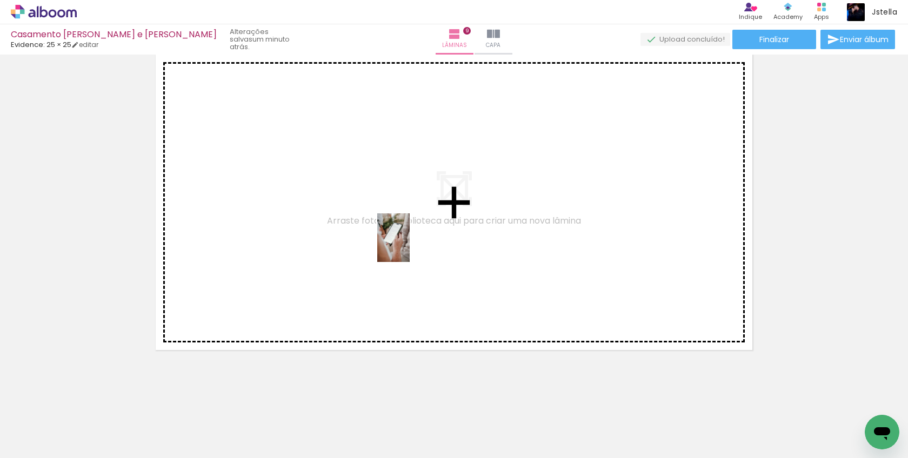
drag, startPoint x: 389, startPoint y: 424, endPoint x: 410, endPoint y: 246, distance: 179.7
click at [410, 246] on quentale-workspace at bounding box center [454, 229] width 908 height 458
